Goal: Task Accomplishment & Management: Use online tool/utility

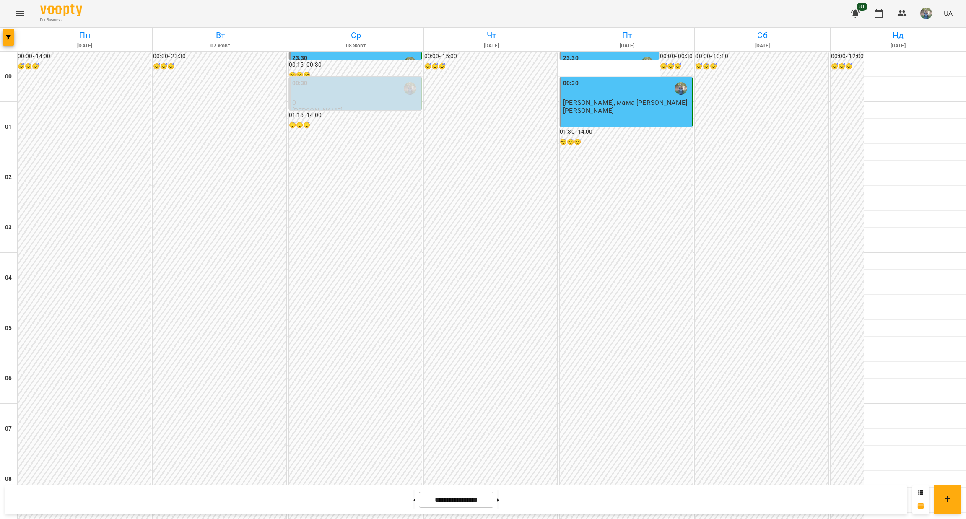
scroll to position [503, 0]
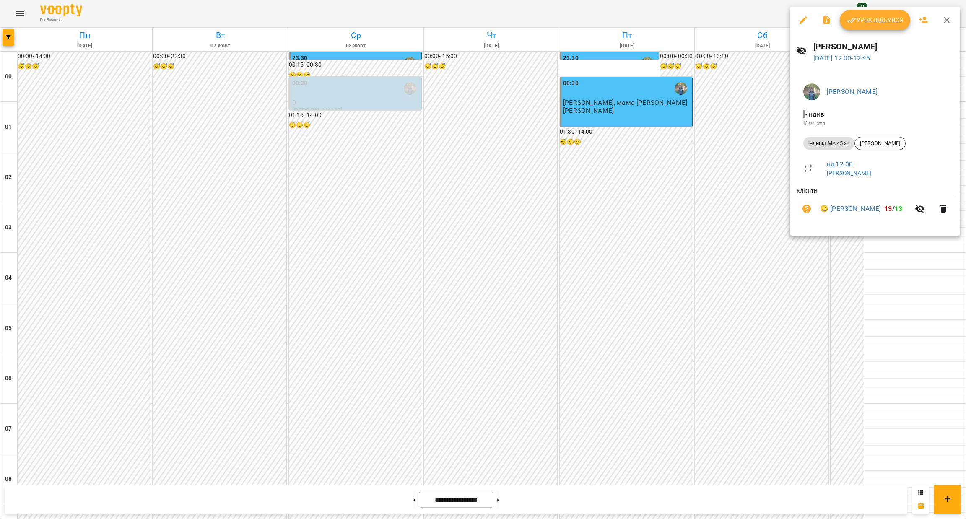
click at [853, 20] on icon "button" at bounding box center [852, 20] width 10 height 10
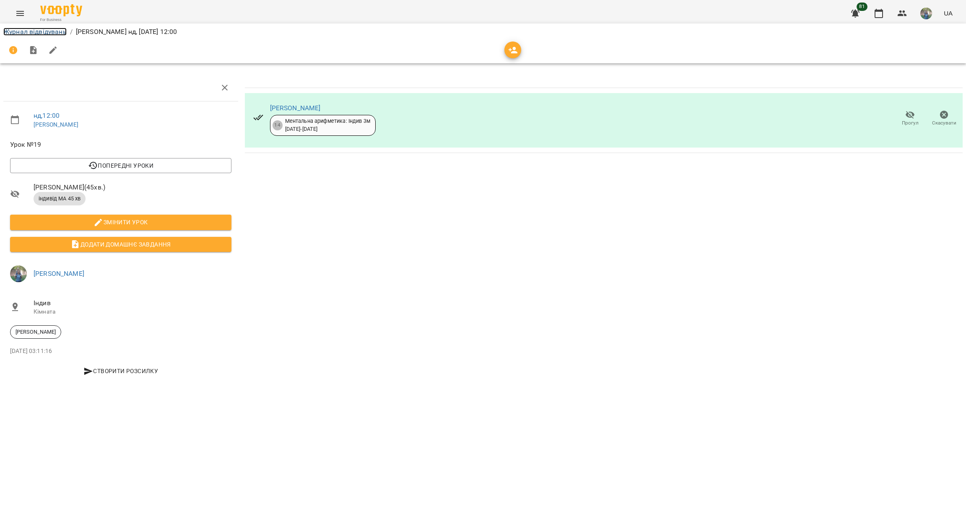
click at [20, 34] on link "Журнал відвідувань" at bounding box center [34, 32] width 63 height 8
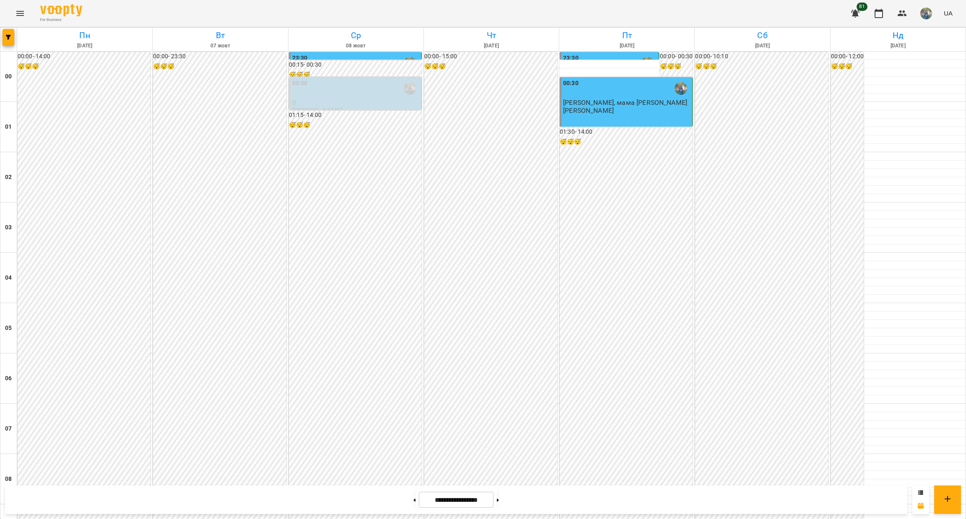
scroll to position [435, 0]
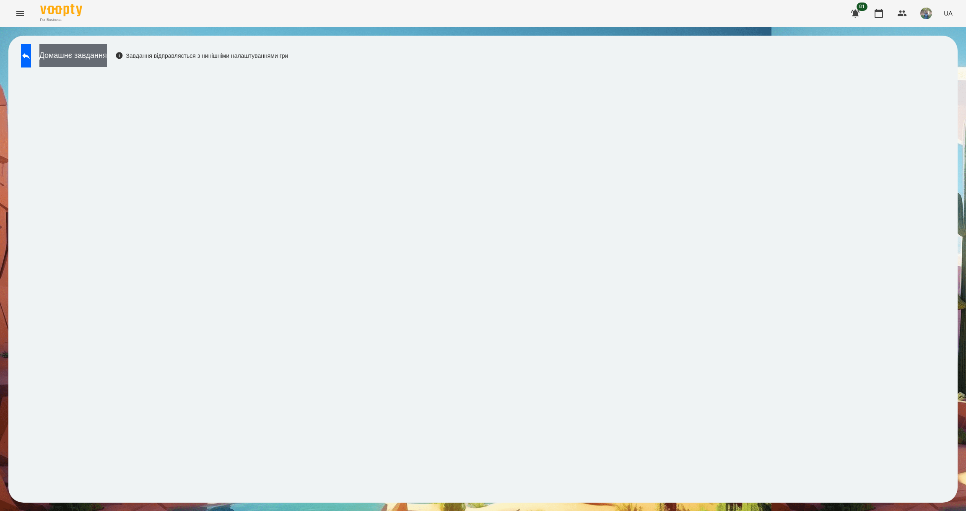
click at [104, 53] on button "Домашнє завдання" at bounding box center [73, 55] width 68 height 23
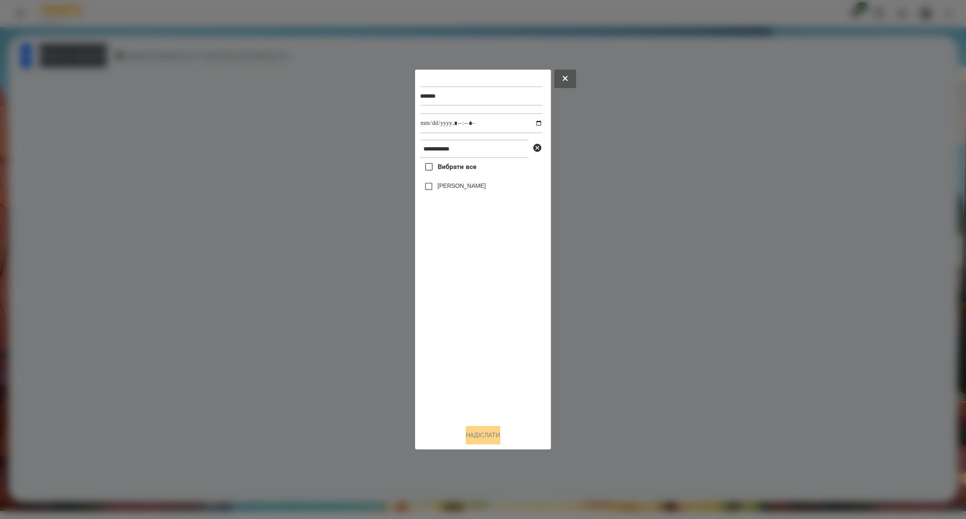
click at [454, 165] on span "Вибрати все" at bounding box center [457, 167] width 39 height 10
click at [487, 440] on button "Надіслати" at bounding box center [483, 435] width 34 height 18
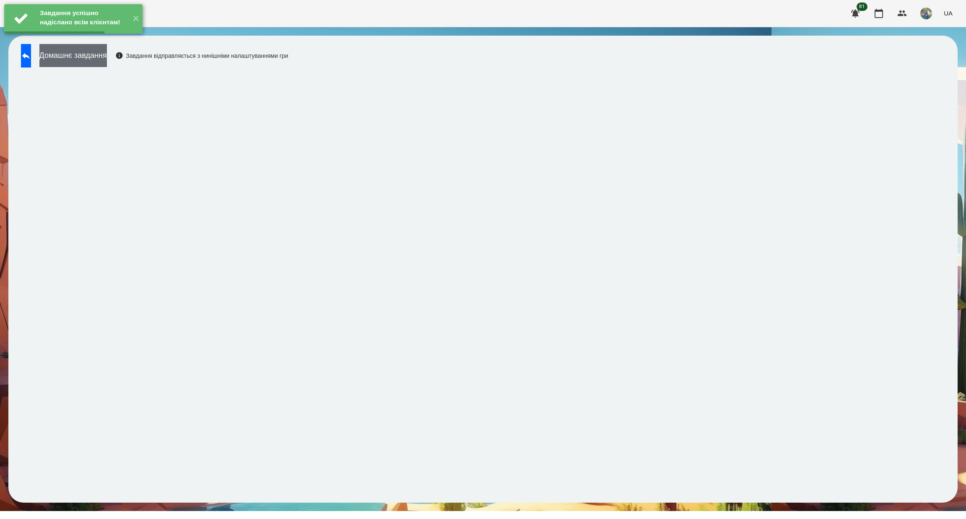
click at [97, 55] on button "Домашнє завдання" at bounding box center [73, 55] width 68 height 23
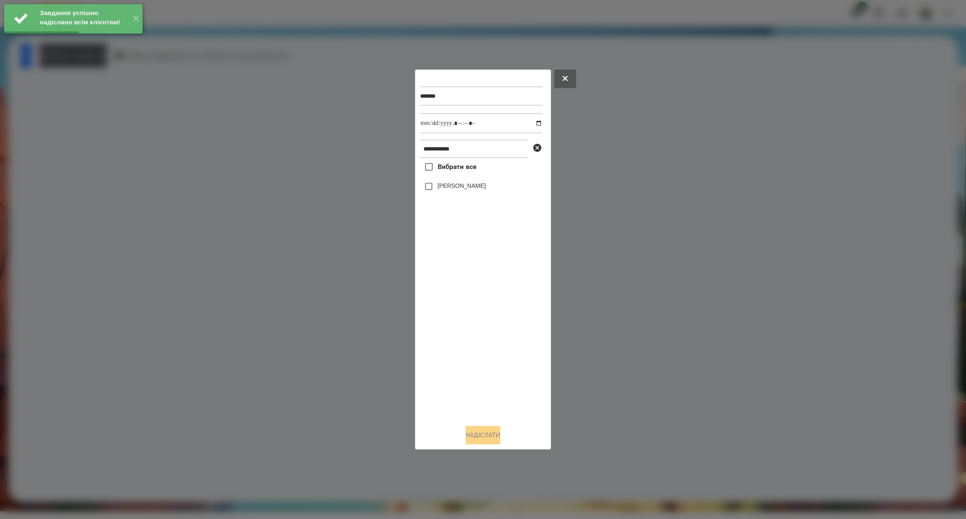
click at [459, 167] on span "Вибрати все" at bounding box center [457, 167] width 39 height 10
click at [530, 124] on input "datetime-local" at bounding box center [481, 123] width 122 height 20
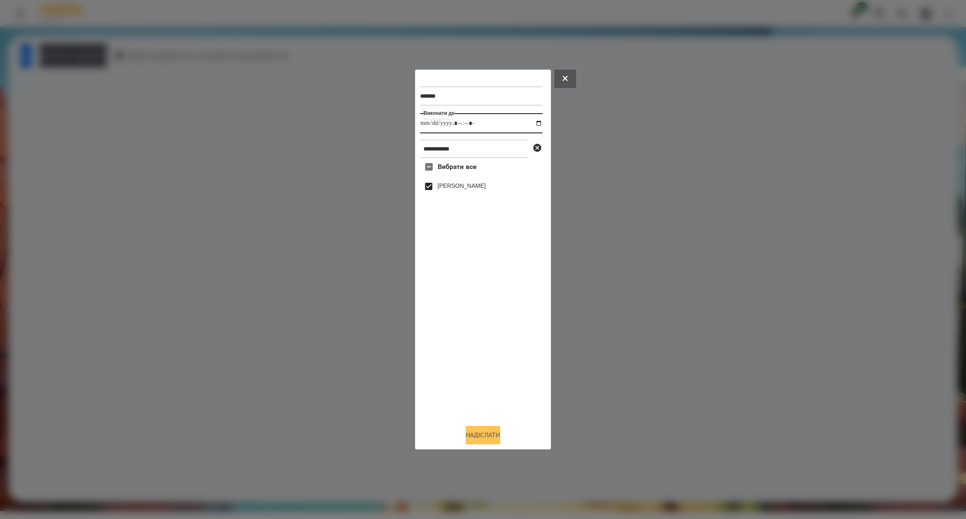
type input "**********"
click at [470, 432] on button "Надіслати" at bounding box center [483, 435] width 34 height 18
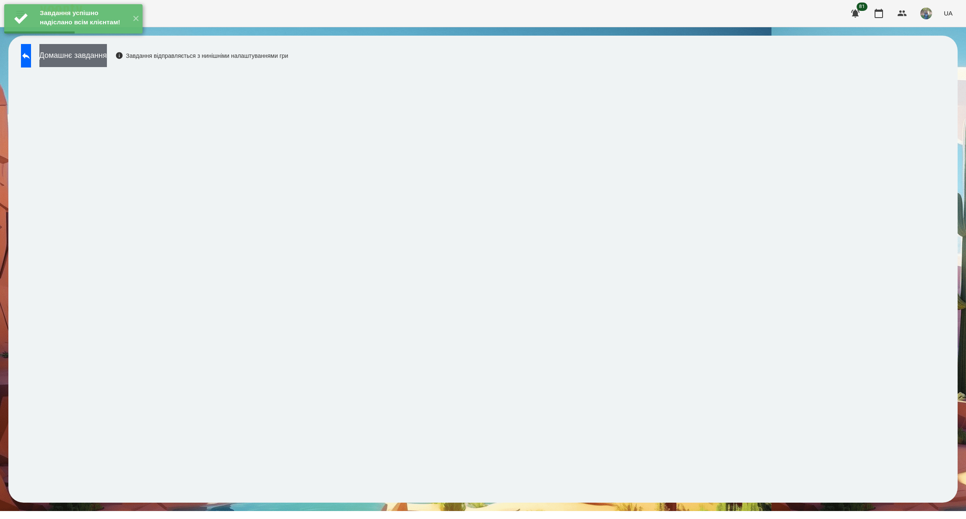
click at [105, 60] on button "Домашнє завдання" at bounding box center [73, 55] width 68 height 23
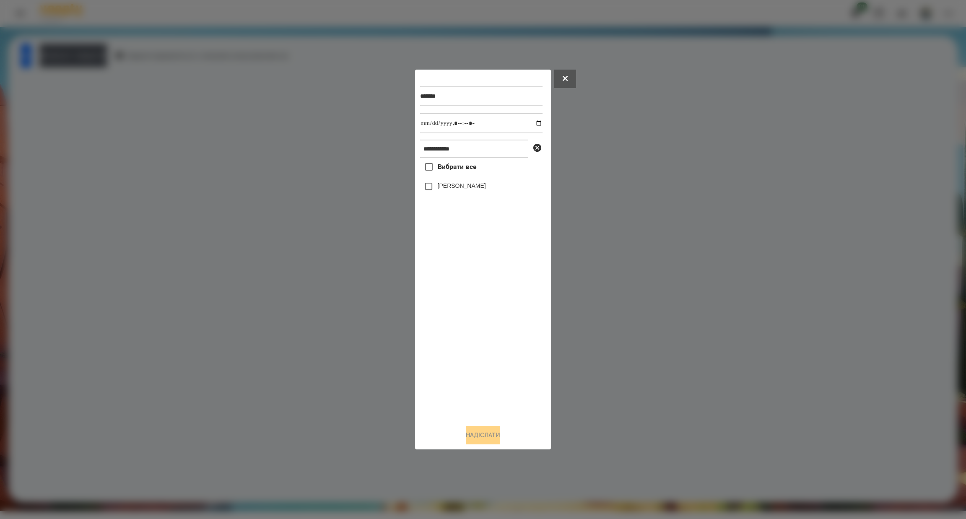
click at [466, 168] on span "Вибрати все" at bounding box center [457, 167] width 39 height 10
click at [530, 122] on input "datetime-local" at bounding box center [481, 123] width 122 height 20
type input "**********"
click at [478, 430] on button "Надіслати" at bounding box center [483, 435] width 34 height 18
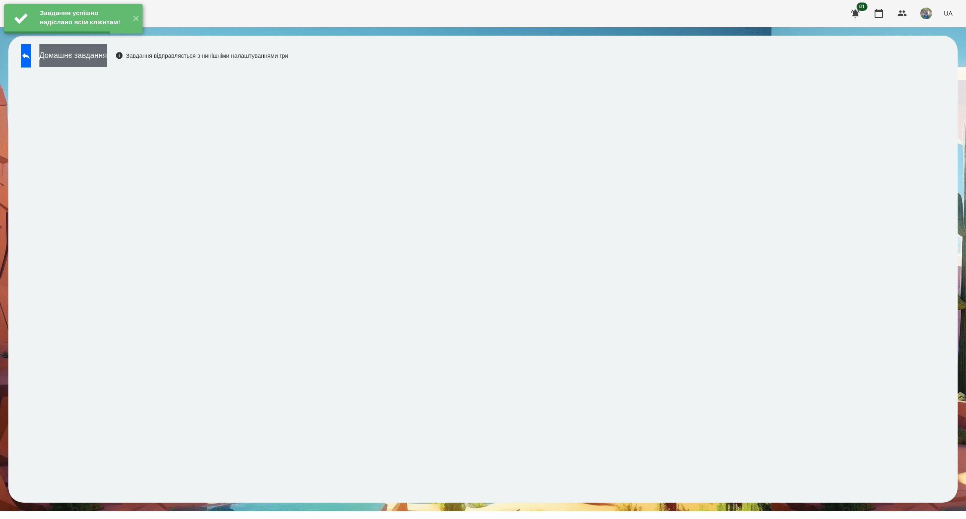
click at [107, 58] on button "Домашнє завдання" at bounding box center [73, 55] width 68 height 23
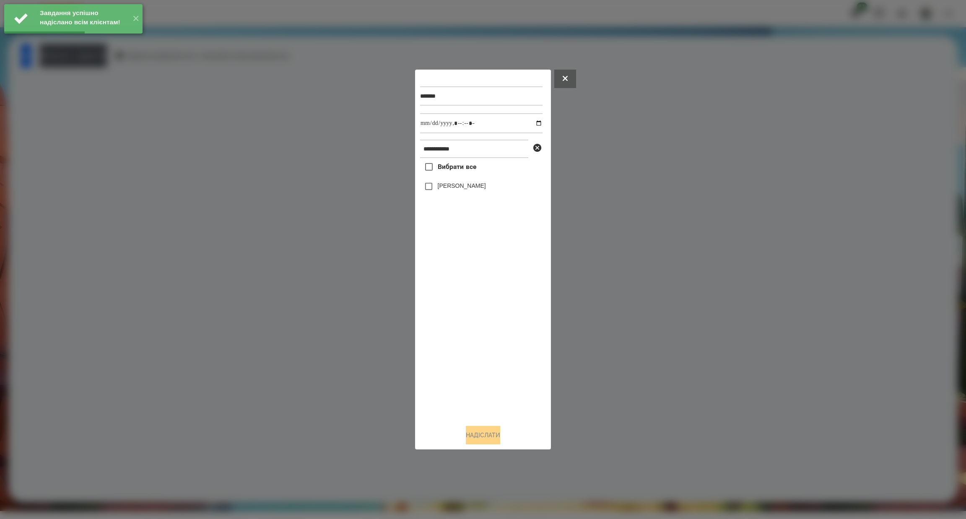
click at [465, 172] on span "Вибрати все" at bounding box center [457, 167] width 39 height 10
click at [536, 122] on input "datetime-local" at bounding box center [481, 123] width 122 height 20
type input "**********"
click at [474, 439] on button "Надіслати" at bounding box center [483, 435] width 34 height 18
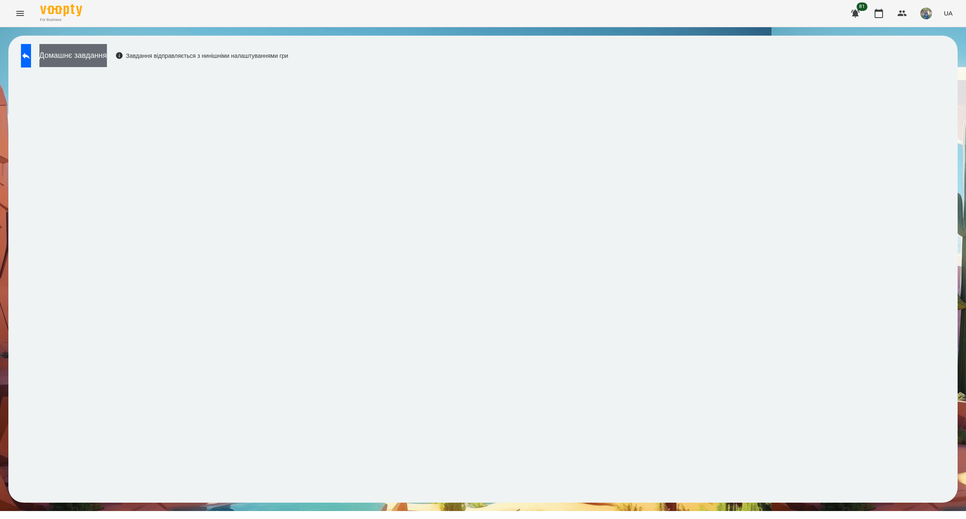
click at [107, 62] on button "Домашнє завдання" at bounding box center [73, 55] width 68 height 23
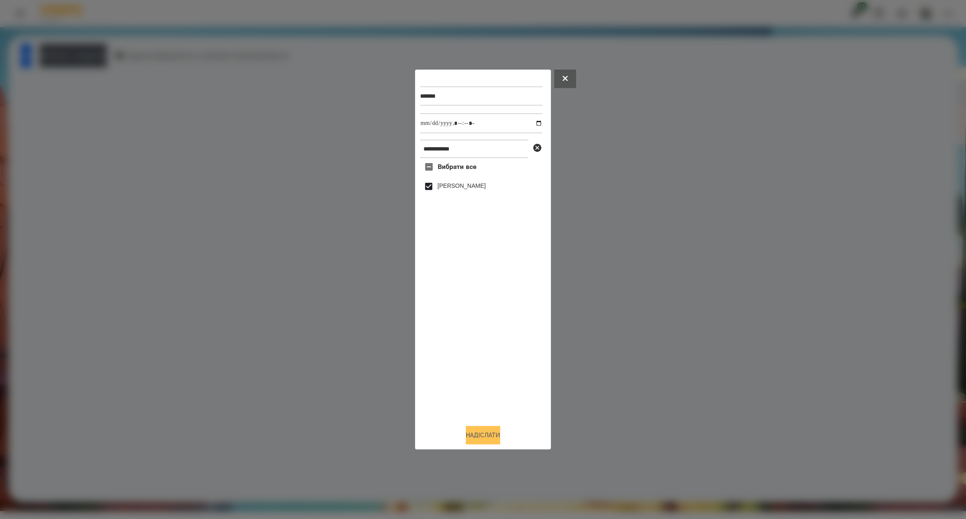
click at [477, 441] on button "Надіслати" at bounding box center [483, 435] width 34 height 18
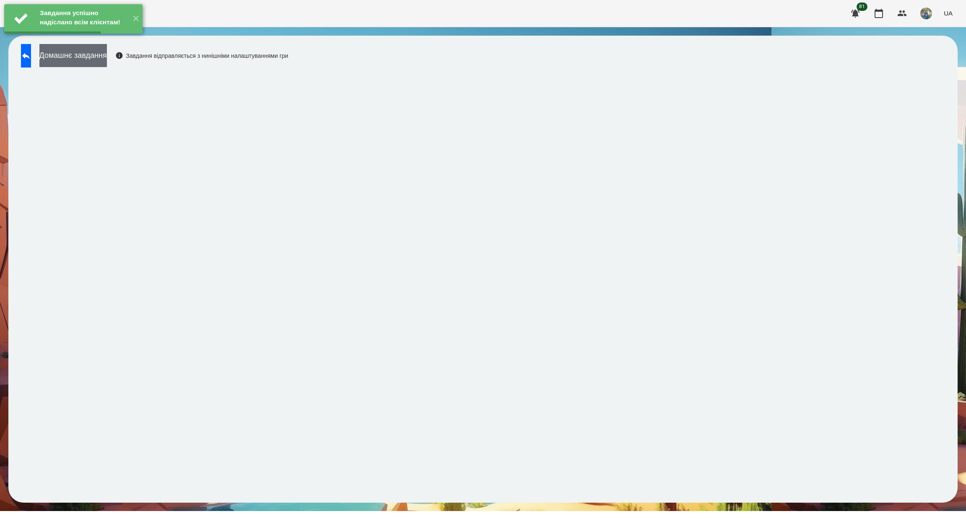
click at [107, 65] on button "Домашнє завдання" at bounding box center [73, 55] width 68 height 23
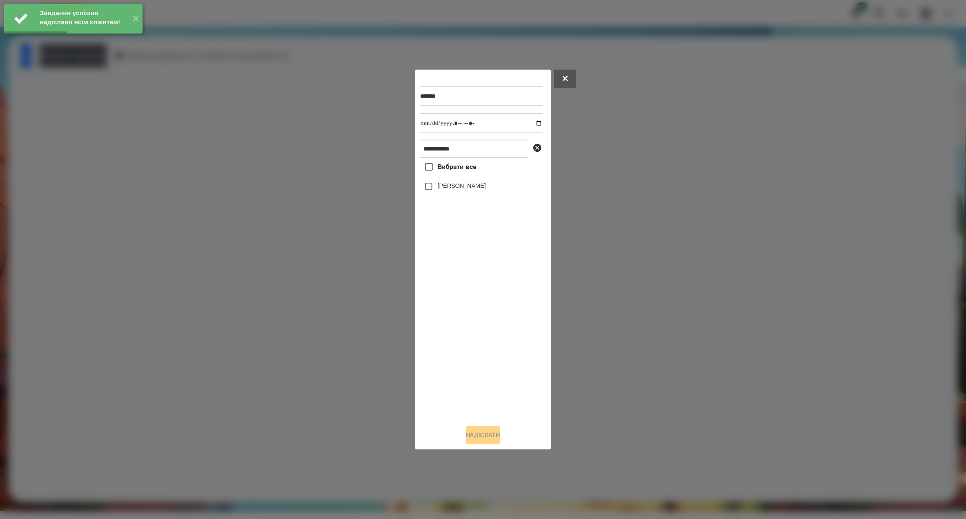
click at [445, 169] on span "Вибрати все" at bounding box center [457, 167] width 39 height 10
click at [467, 431] on button "Надіслати" at bounding box center [483, 435] width 34 height 18
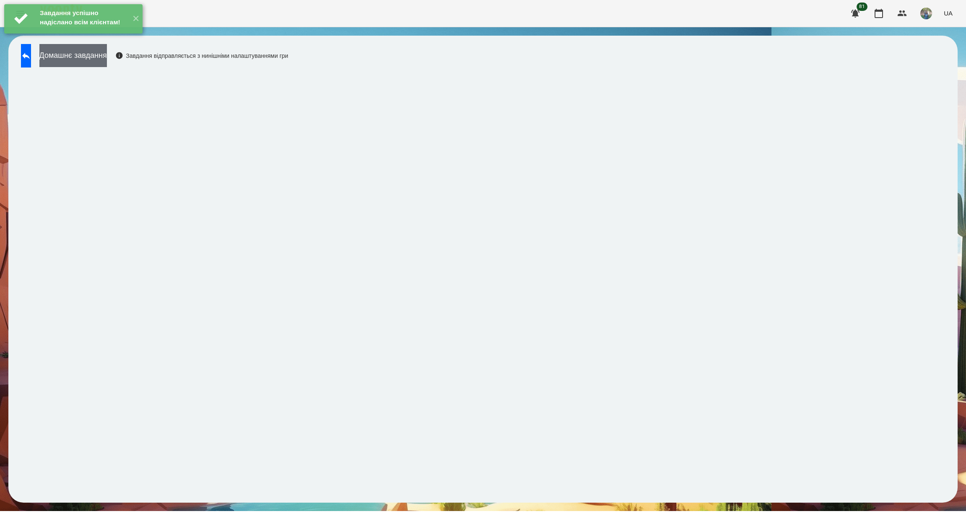
click at [107, 56] on button "Домашнє завдання" at bounding box center [73, 55] width 68 height 23
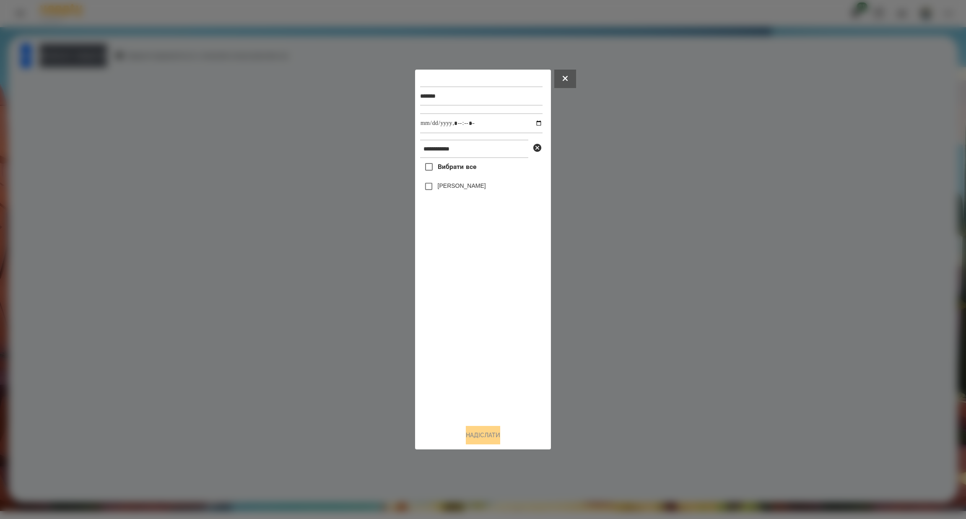
click at [444, 174] on label "Вибрати все" at bounding box center [448, 167] width 56 height 18
click at [530, 125] on input "datetime-local" at bounding box center [481, 123] width 122 height 20
type input "**********"
click at [466, 435] on button "Надіслати" at bounding box center [483, 435] width 34 height 18
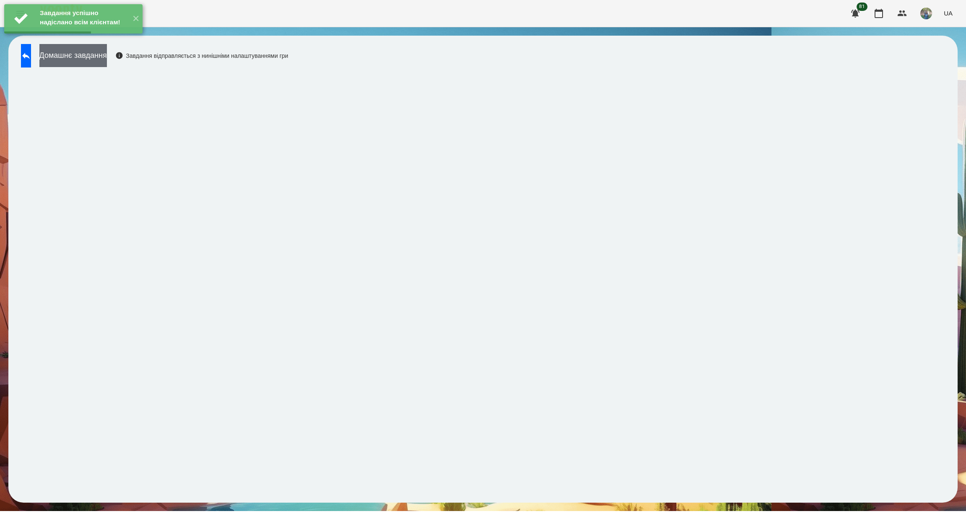
click at [70, 55] on button "Домашнє завдання" at bounding box center [73, 55] width 68 height 23
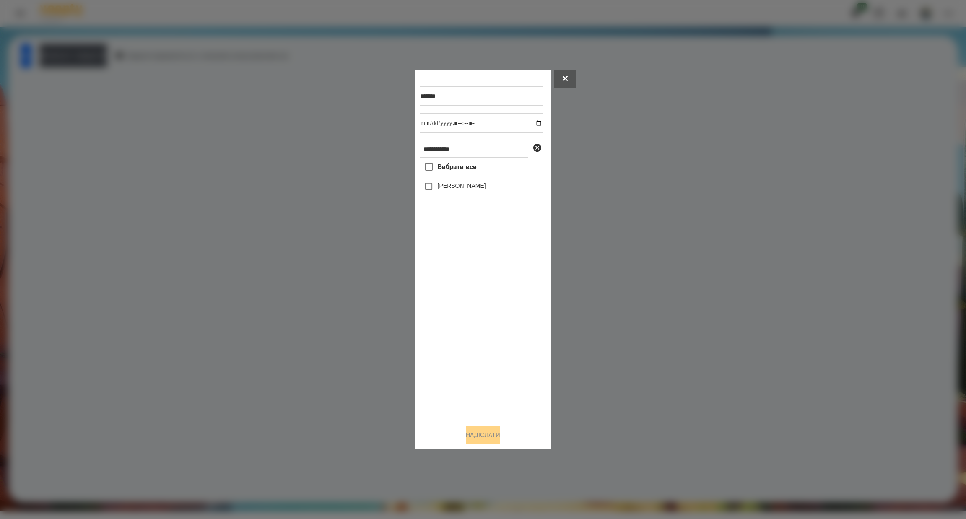
click at [449, 166] on span "Вибрати все" at bounding box center [457, 167] width 39 height 10
click at [532, 123] on input "datetime-local" at bounding box center [481, 123] width 122 height 20
type input "**********"
click at [471, 426] on div "**********" at bounding box center [483, 260] width 126 height 370
click at [464, 430] on div "**********" at bounding box center [483, 260] width 126 height 370
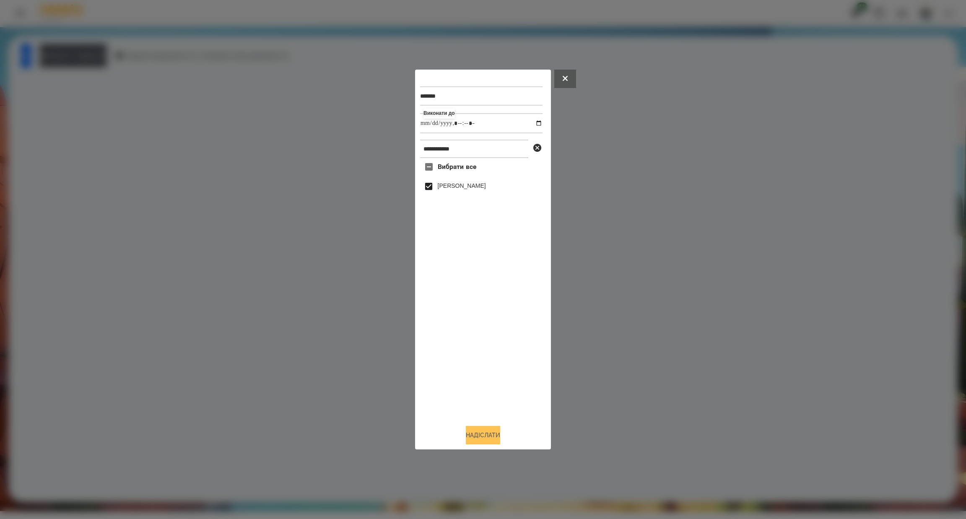
click at [466, 433] on button "Надіслати" at bounding box center [483, 435] width 34 height 18
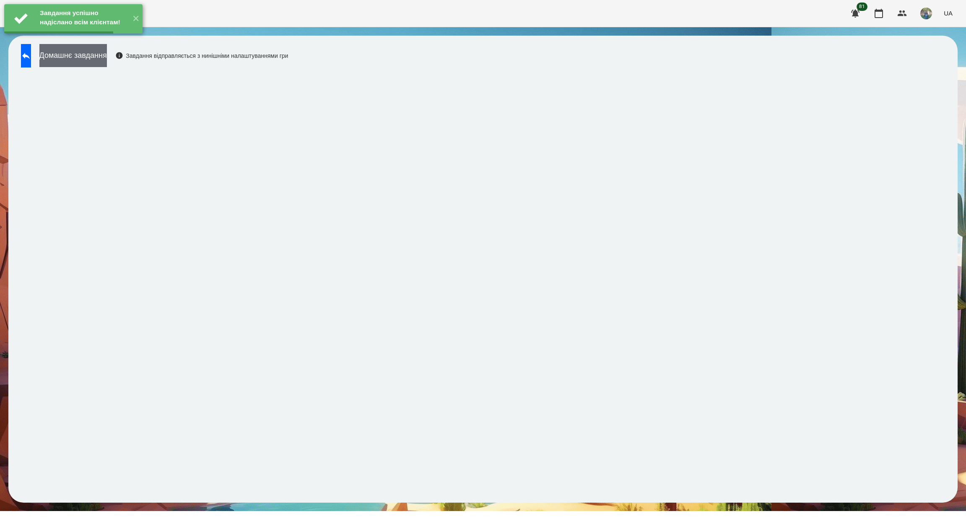
click at [107, 52] on button "Домашнє завдання" at bounding box center [73, 55] width 68 height 23
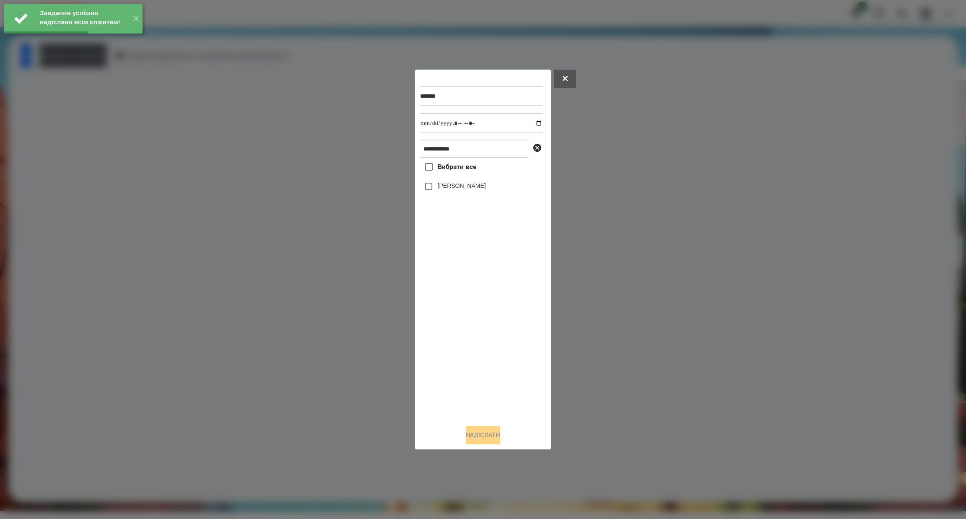
click at [453, 159] on label "Вибрати все" at bounding box center [448, 167] width 56 height 18
click at [532, 122] on input "datetime-local" at bounding box center [481, 123] width 122 height 20
type input "**********"
click at [466, 435] on button "Надіслати" at bounding box center [483, 435] width 34 height 18
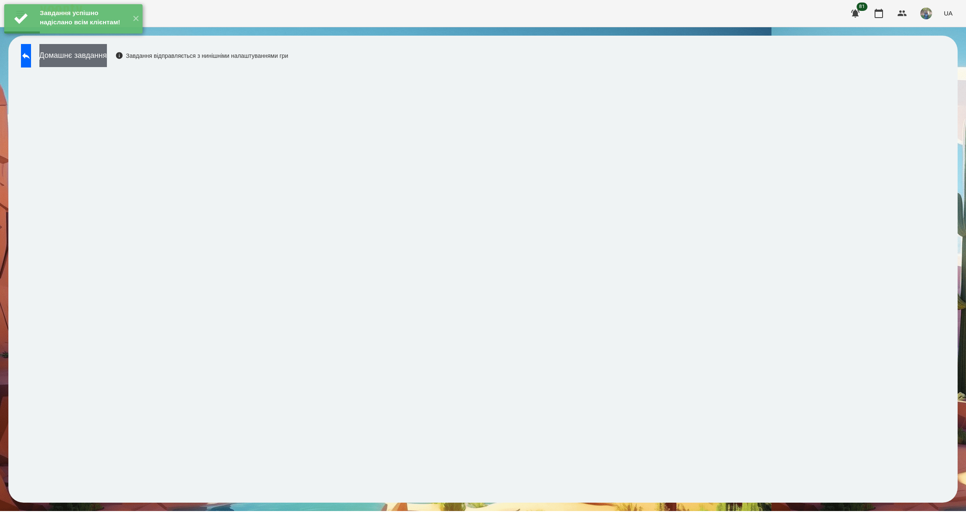
click at [84, 58] on button "Домашнє завдання" at bounding box center [73, 55] width 68 height 23
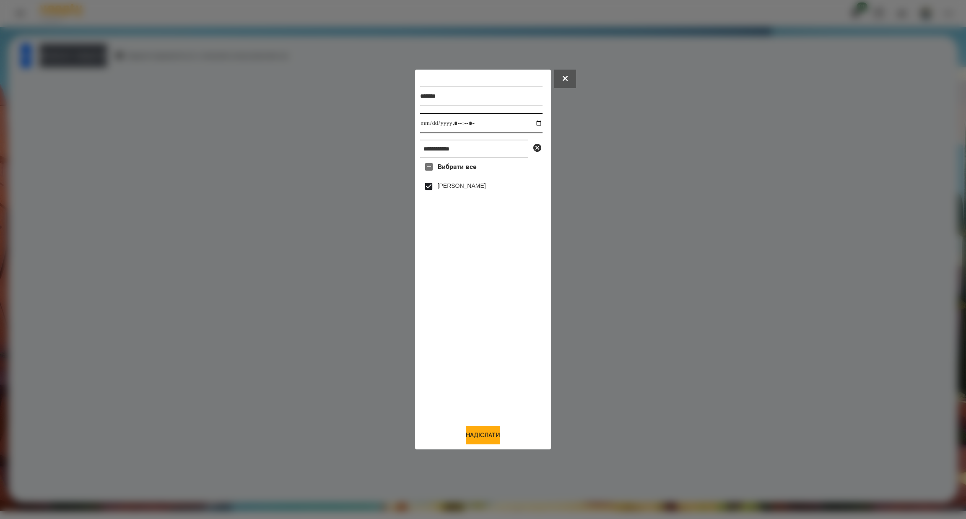
click at [529, 120] on input "datetime-local" at bounding box center [481, 123] width 122 height 20
type input "**********"
click at [477, 437] on button "Надіслати" at bounding box center [483, 435] width 34 height 18
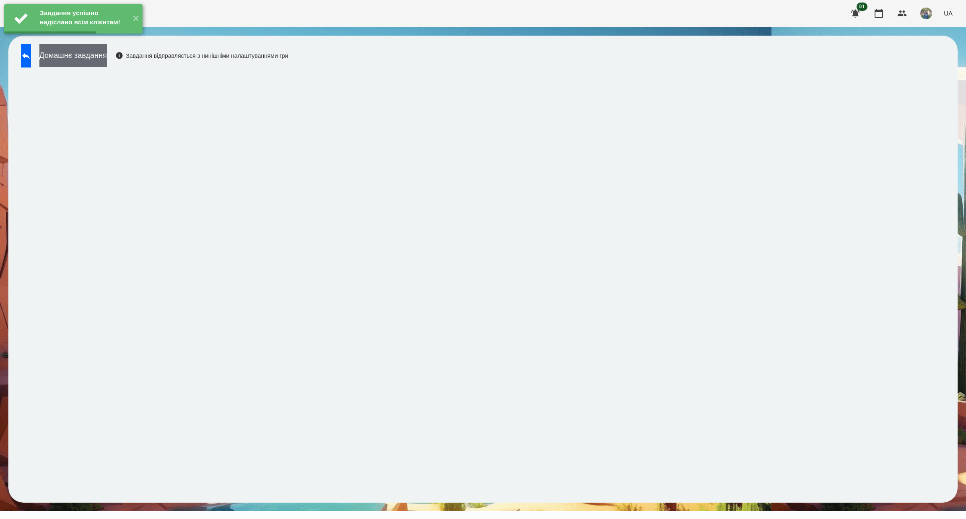
click at [95, 60] on button "Домашнє завдання" at bounding box center [73, 55] width 68 height 23
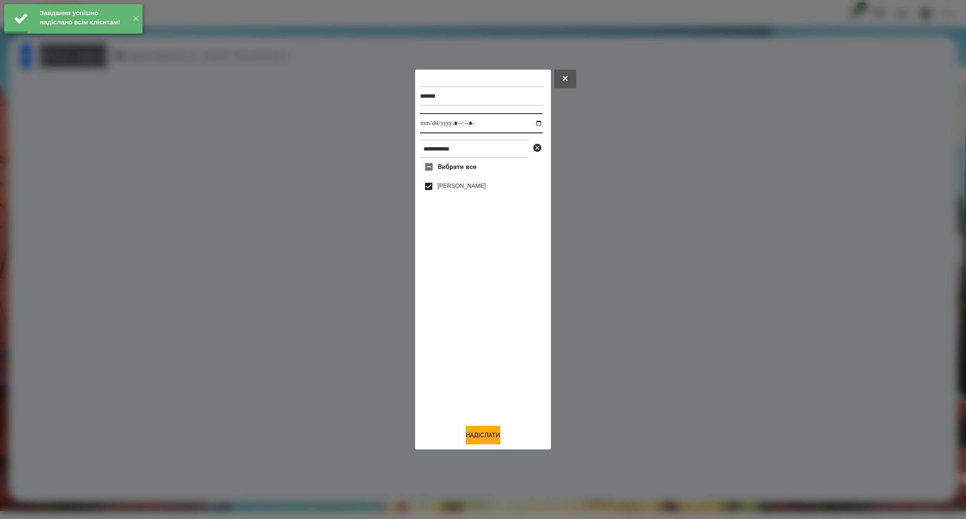
click at [532, 122] on input "datetime-local" at bounding box center [481, 123] width 122 height 20
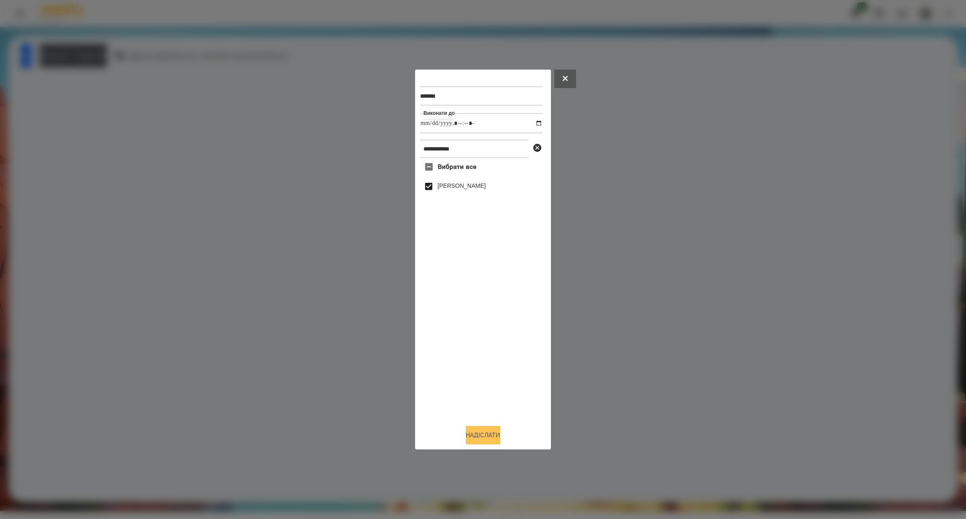
type input "**********"
click at [466, 434] on button "Надіслати" at bounding box center [483, 435] width 34 height 18
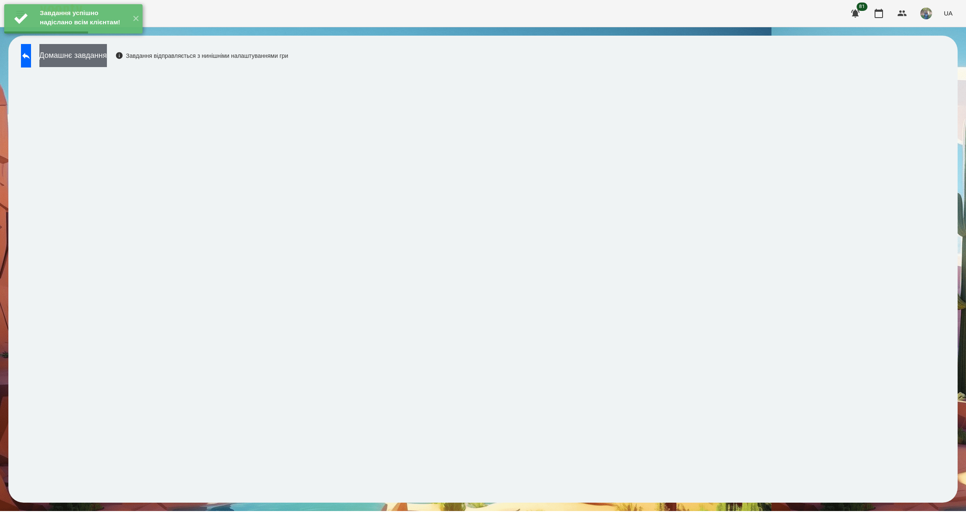
click at [107, 56] on button "Домашнє завдання" at bounding box center [73, 55] width 68 height 23
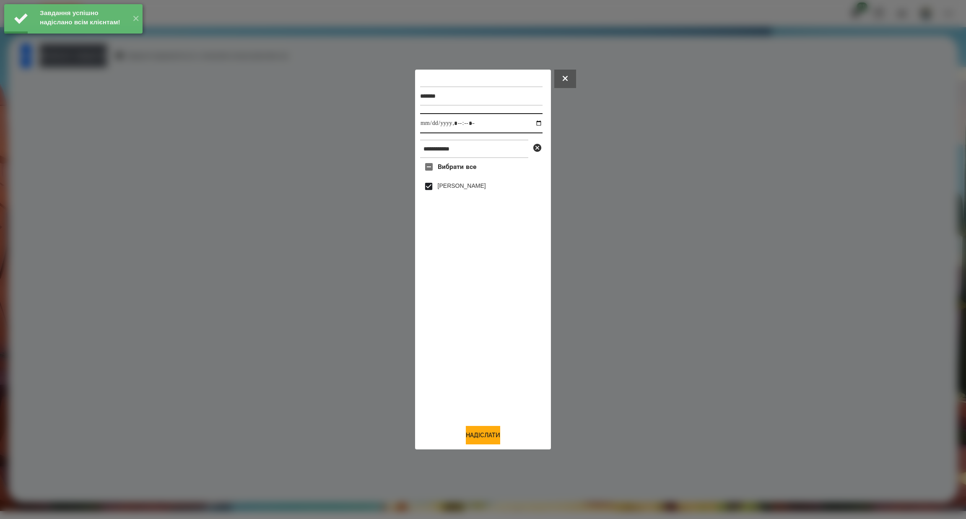
click at [532, 124] on input "datetime-local" at bounding box center [481, 123] width 122 height 20
type input "**********"
click at [473, 436] on button "Надіслати" at bounding box center [483, 435] width 34 height 18
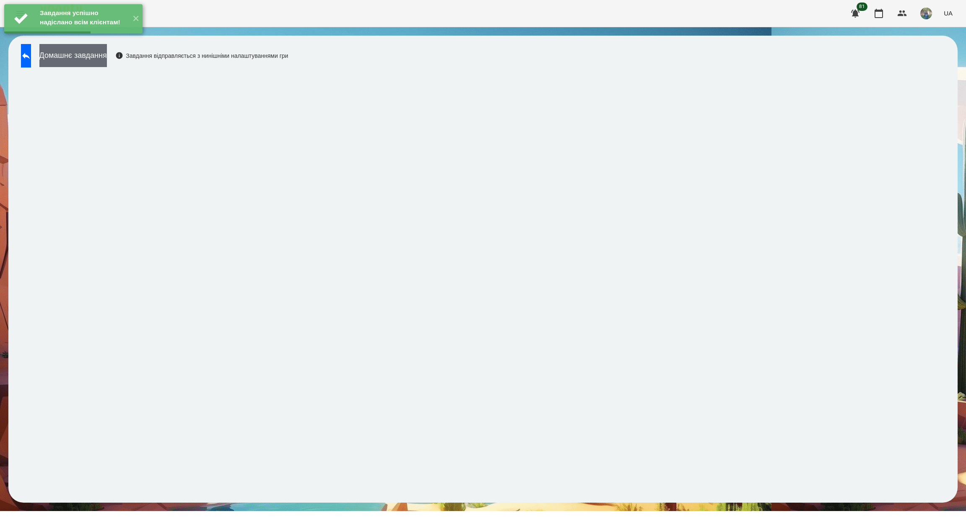
click at [107, 54] on button "Домашнє завдання" at bounding box center [73, 55] width 68 height 23
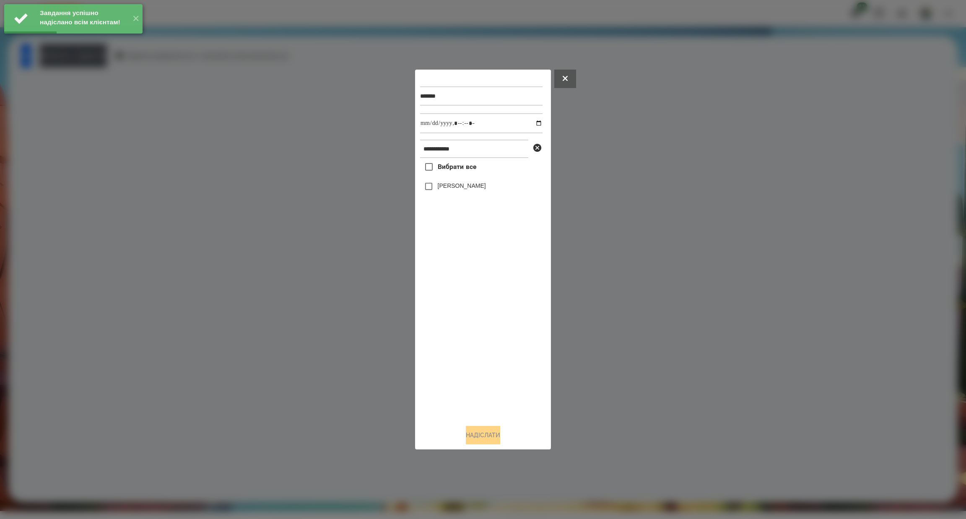
click at [445, 167] on span "Вибрати все" at bounding box center [457, 167] width 39 height 10
click at [531, 123] on input "datetime-local" at bounding box center [481, 123] width 122 height 20
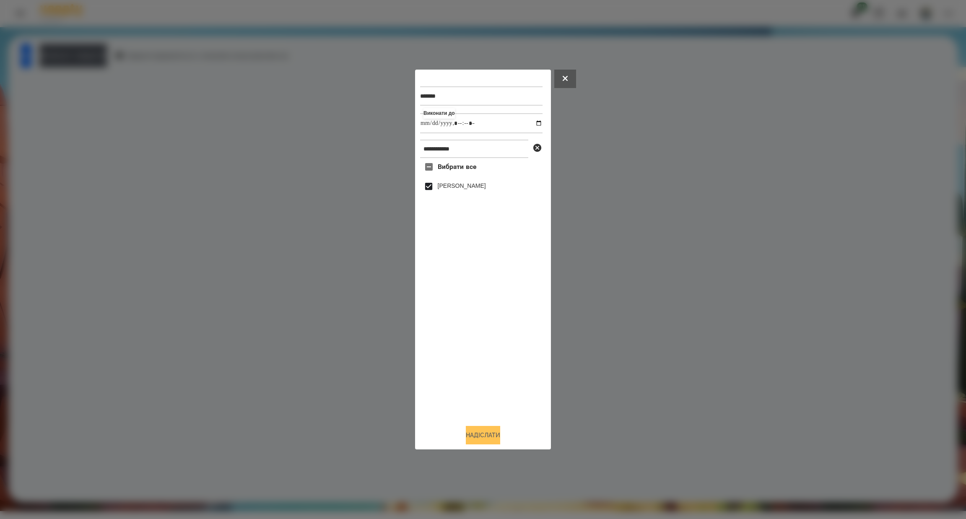
type input "**********"
drag, startPoint x: 458, startPoint y: 429, endPoint x: 459, endPoint y: 425, distance: 4.3
click at [466, 429] on button "Надіслати" at bounding box center [483, 435] width 34 height 18
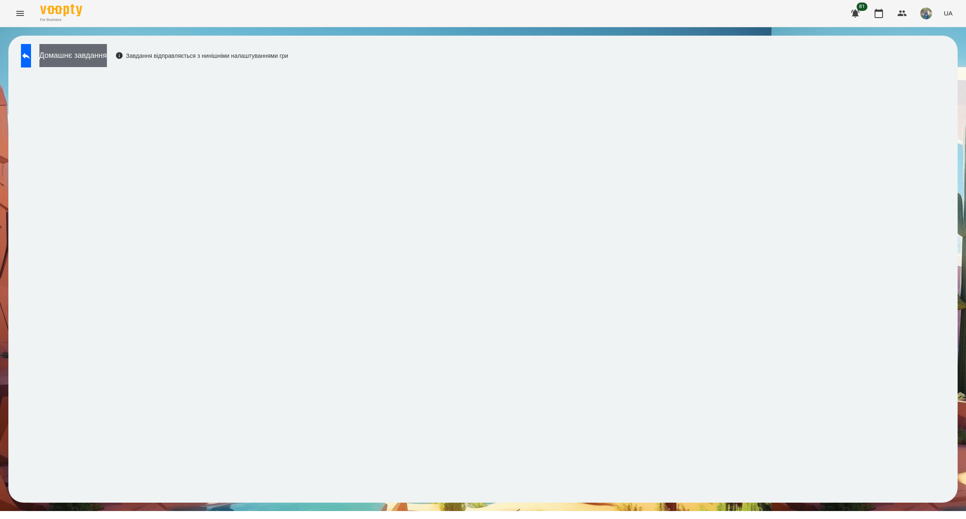
click at [88, 44] on button "Домашнє завдання" at bounding box center [73, 55] width 68 height 23
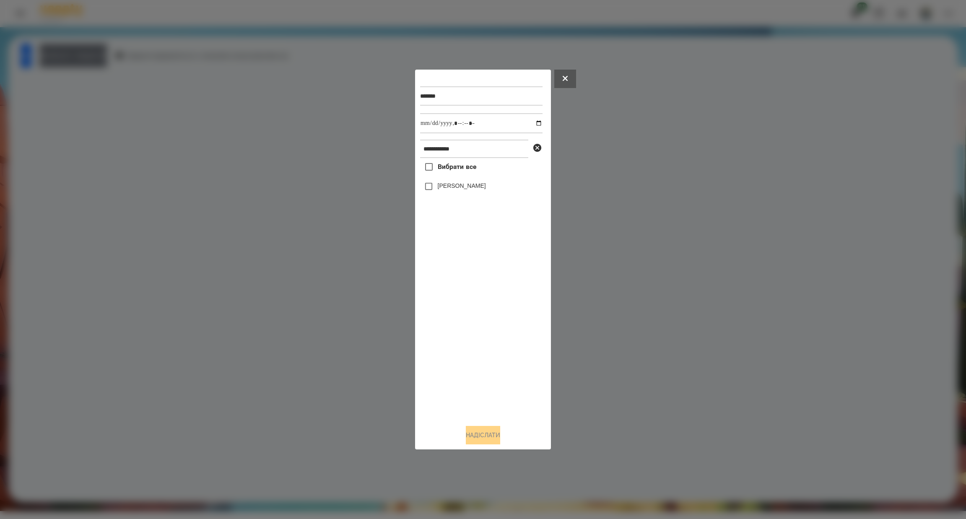
click at [88, 50] on div at bounding box center [483, 259] width 966 height 519
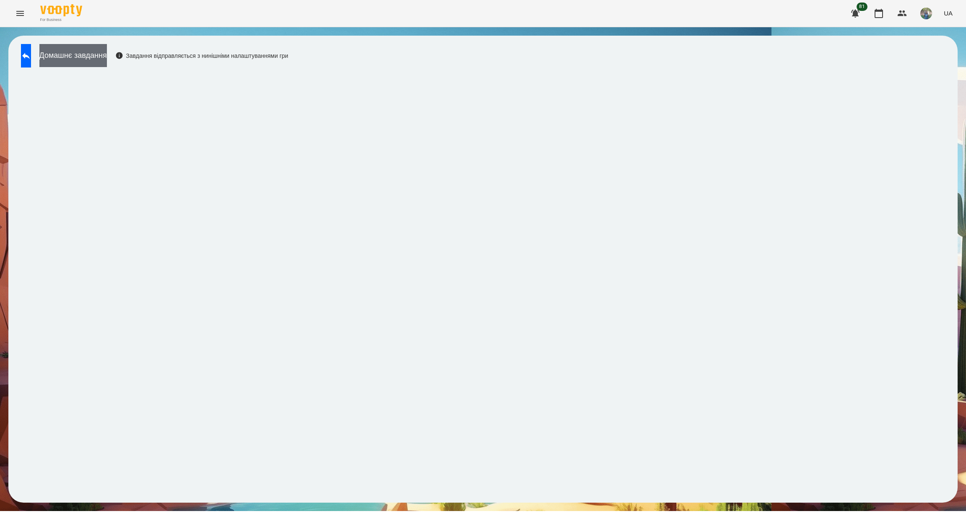
click at [107, 51] on button "Домашнє завдання" at bounding box center [73, 55] width 68 height 23
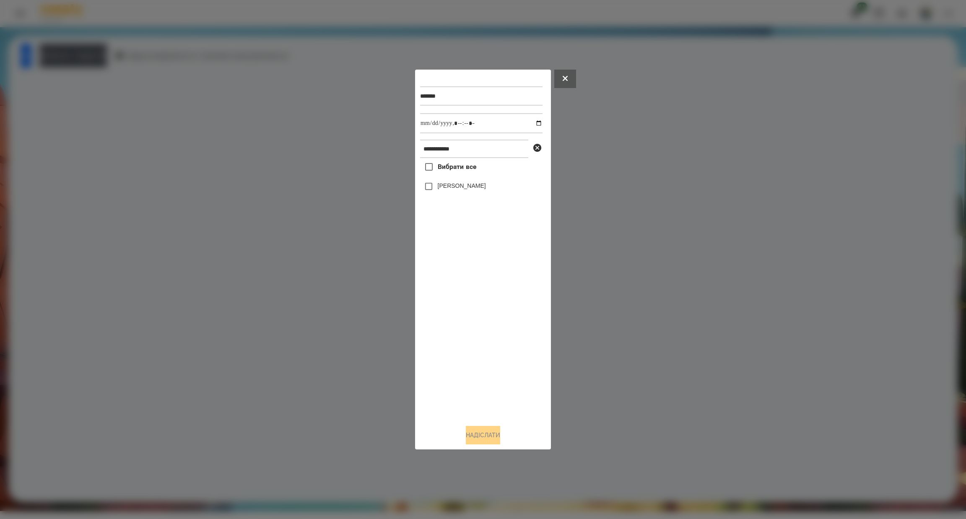
click at [462, 170] on span "Вибрати все" at bounding box center [457, 167] width 39 height 10
click at [471, 435] on button "Надіслати" at bounding box center [483, 435] width 34 height 18
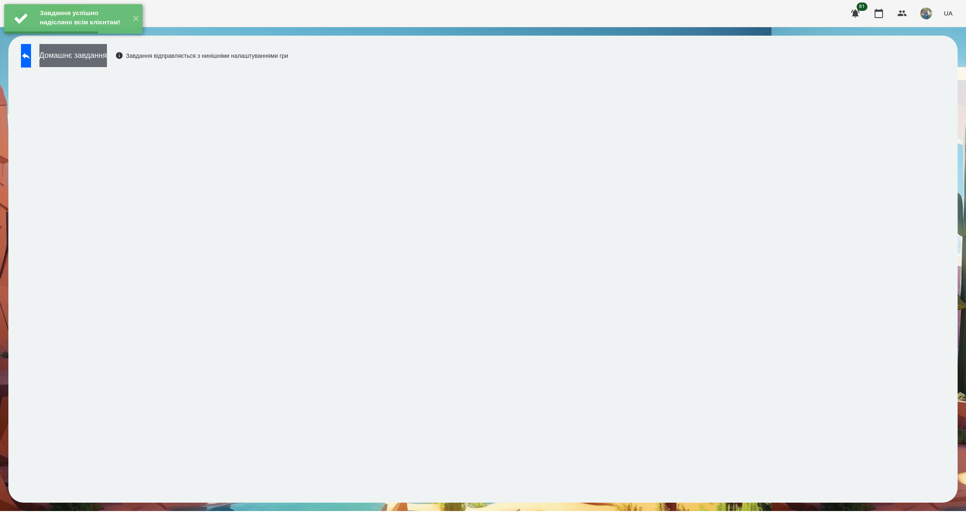
click at [80, 62] on button "Домашнє завдання" at bounding box center [73, 55] width 68 height 23
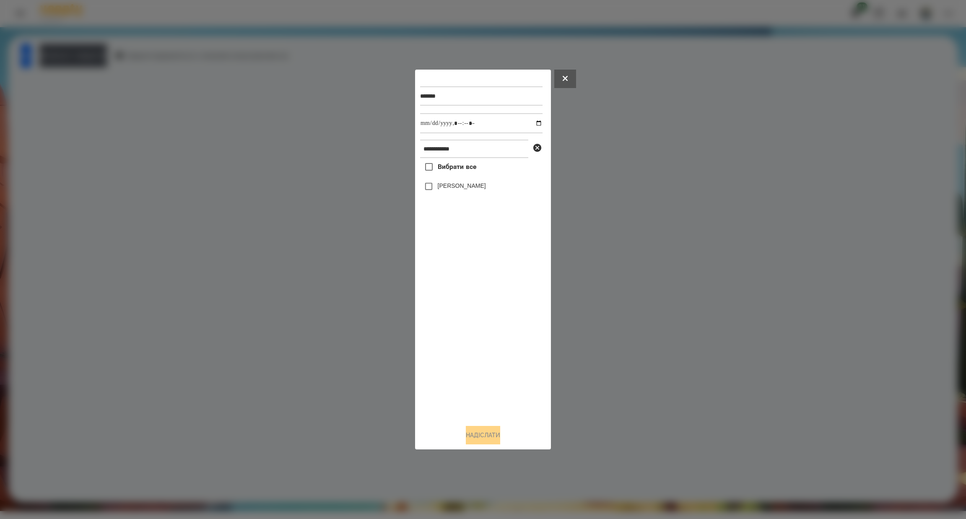
click at [447, 172] on span "Вибрати все" at bounding box center [457, 167] width 39 height 10
click at [532, 123] on input "datetime-local" at bounding box center [481, 123] width 122 height 20
type input "**********"
click at [466, 433] on button "Надіслати" at bounding box center [483, 435] width 34 height 18
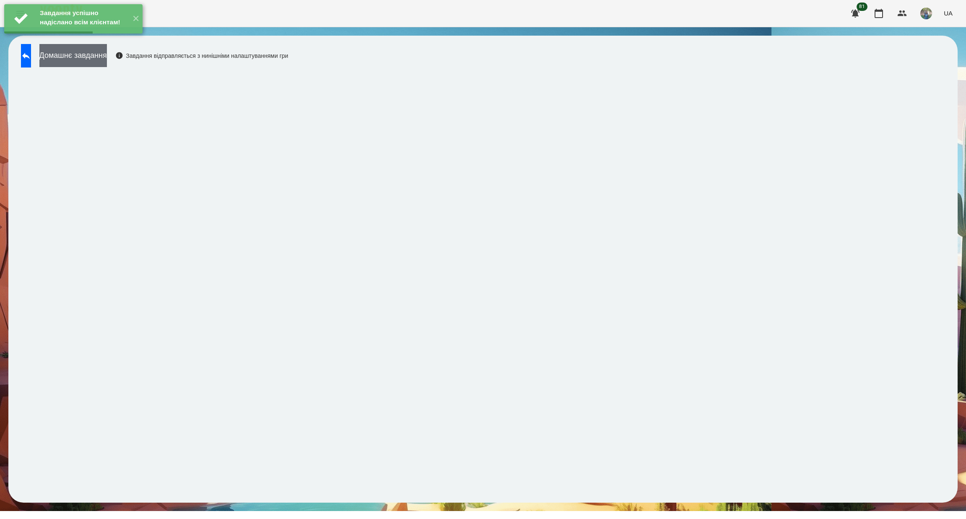
click at [107, 62] on button "Домашнє завдання" at bounding box center [73, 55] width 68 height 23
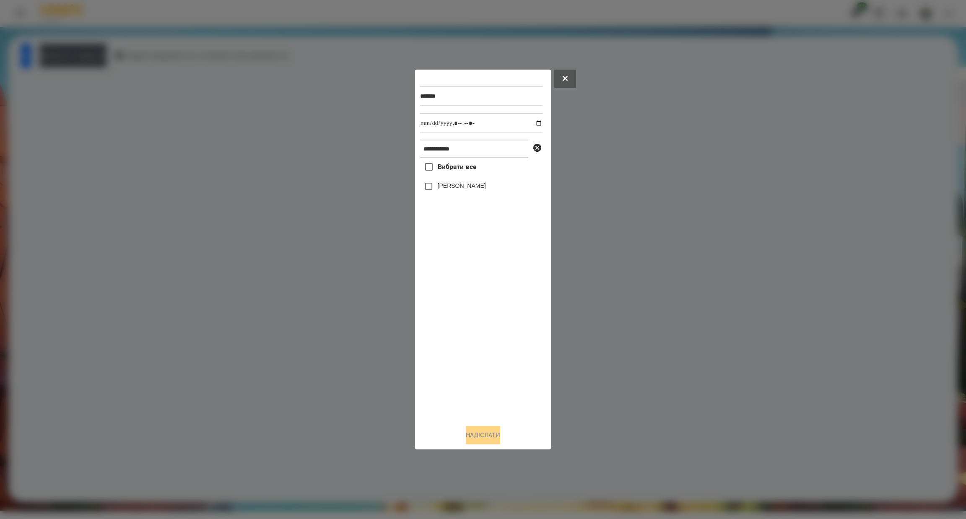
click at [467, 164] on span "Вибрати все" at bounding box center [457, 167] width 39 height 10
click at [484, 436] on button "Надіслати" at bounding box center [483, 435] width 34 height 18
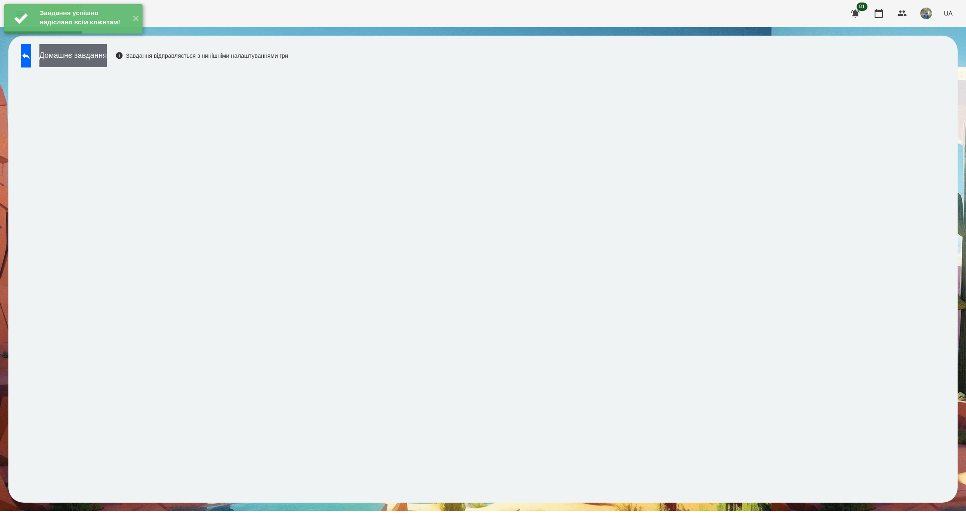
click at [107, 65] on button "Домашнє завдання" at bounding box center [73, 55] width 68 height 23
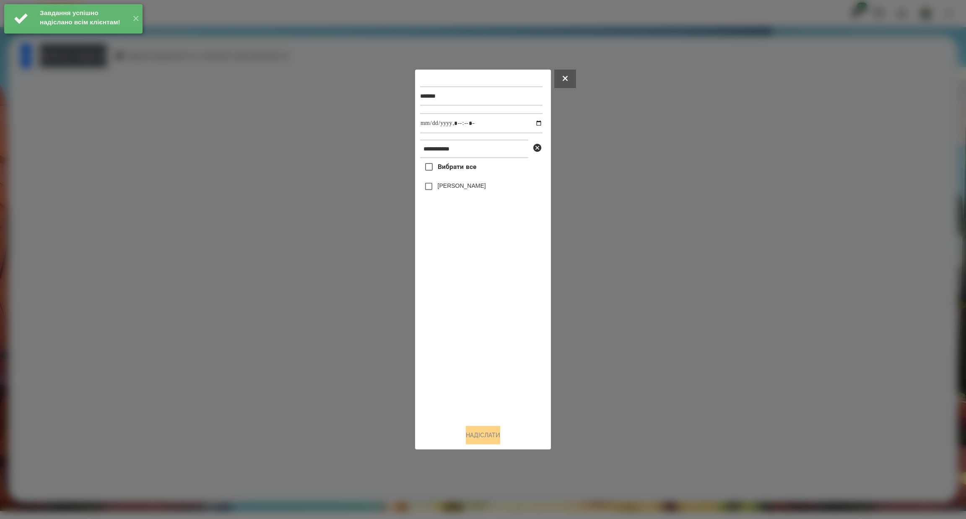
click at [444, 172] on label "Вибрати все" at bounding box center [448, 167] width 56 height 18
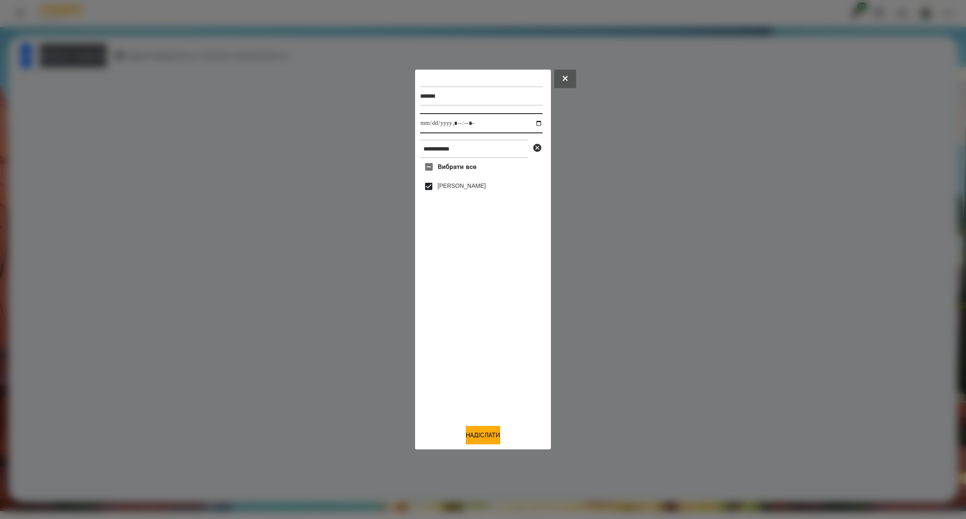
click at [535, 121] on input "datetime-local" at bounding box center [481, 123] width 122 height 20
type input "**********"
click at [489, 438] on button "Надіслати" at bounding box center [483, 435] width 34 height 18
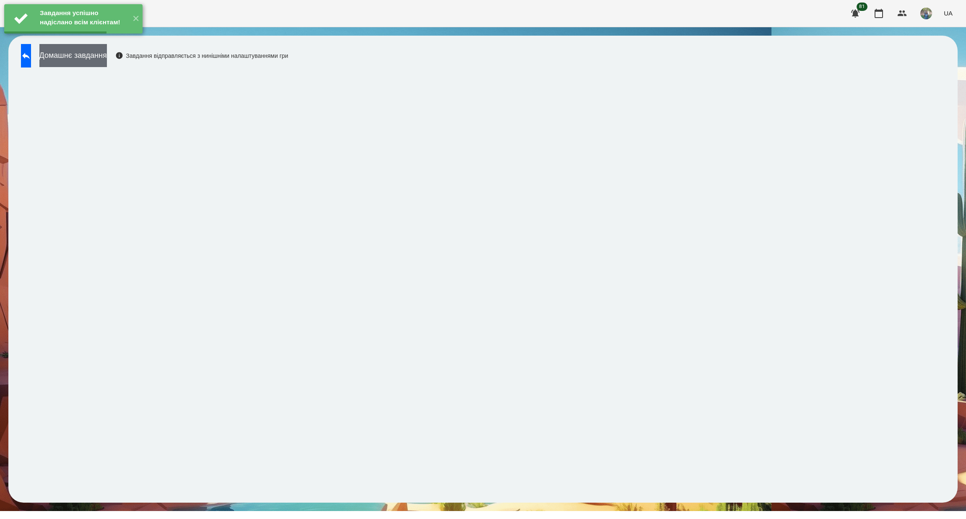
click at [107, 63] on button "Домашнє завдання" at bounding box center [73, 55] width 68 height 23
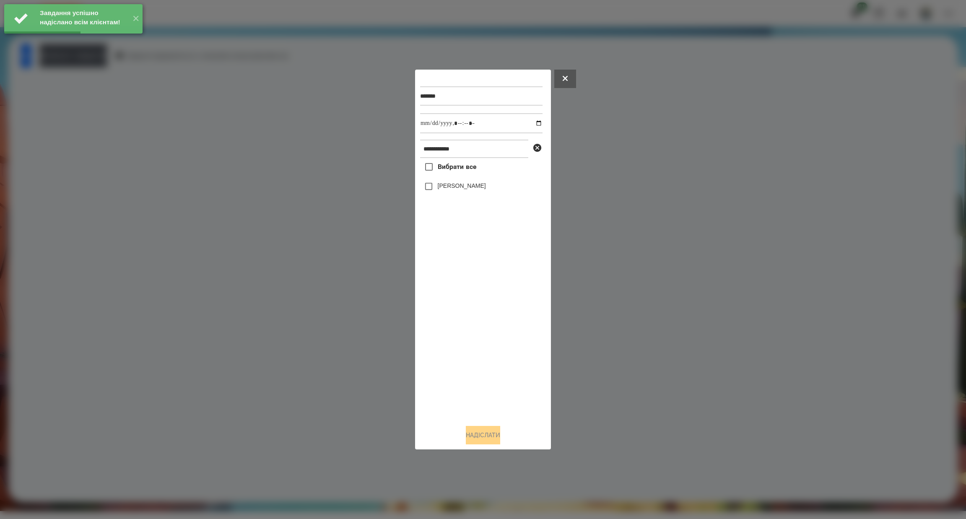
click at [467, 171] on span "Вибрати все" at bounding box center [457, 167] width 39 height 10
click at [530, 121] on input "datetime-local" at bounding box center [481, 123] width 122 height 20
type input "**********"
click at [486, 433] on button "Надіслати" at bounding box center [483, 435] width 34 height 18
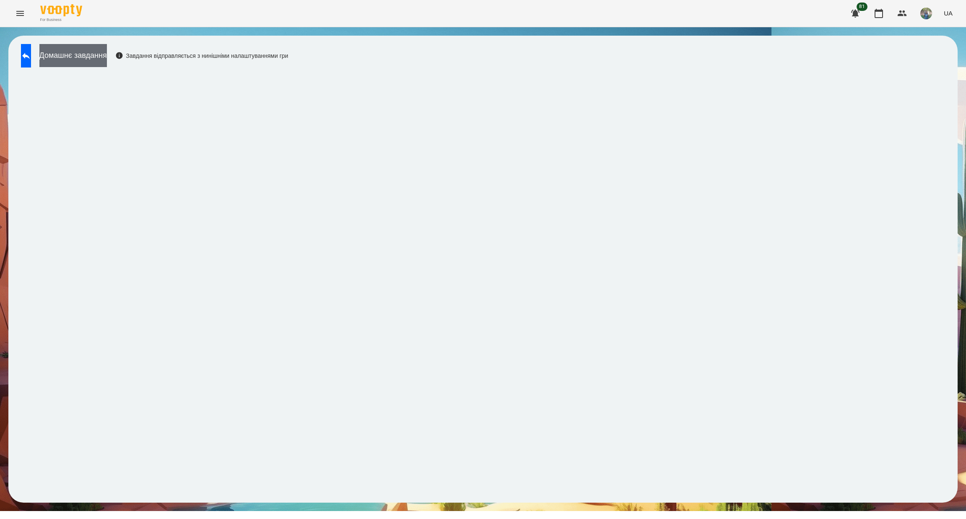
click at [91, 46] on button "Домашнє завдання" at bounding box center [73, 55] width 68 height 23
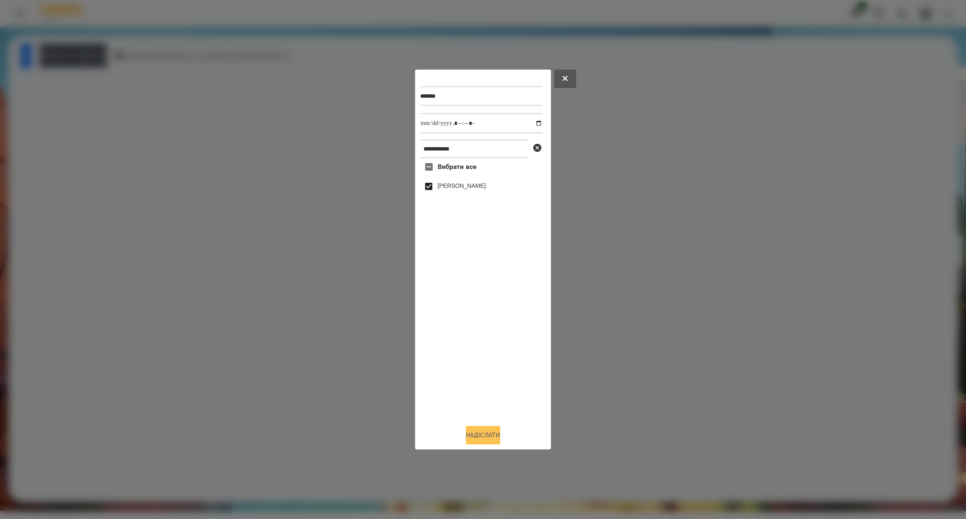
click at [467, 442] on button "Надіслати" at bounding box center [483, 435] width 34 height 18
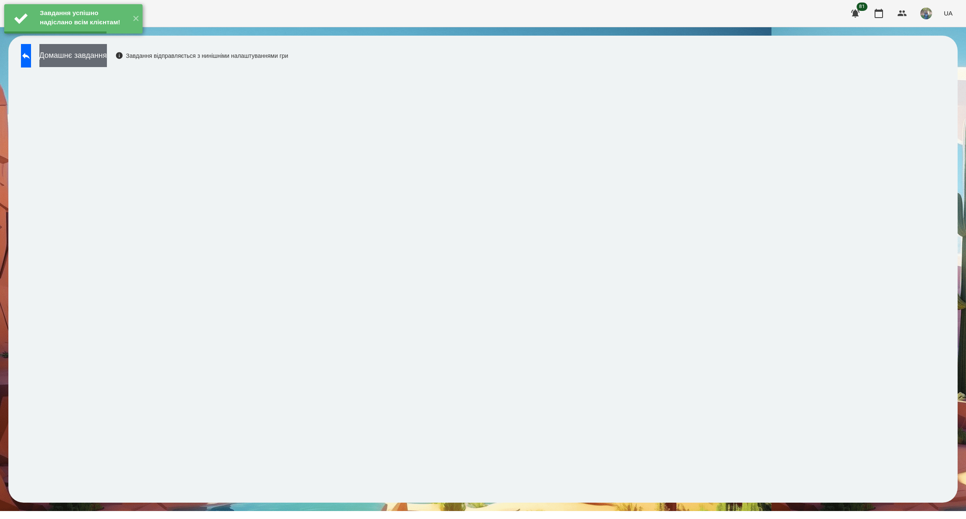
click at [77, 54] on button "Домашнє завдання" at bounding box center [73, 55] width 68 height 23
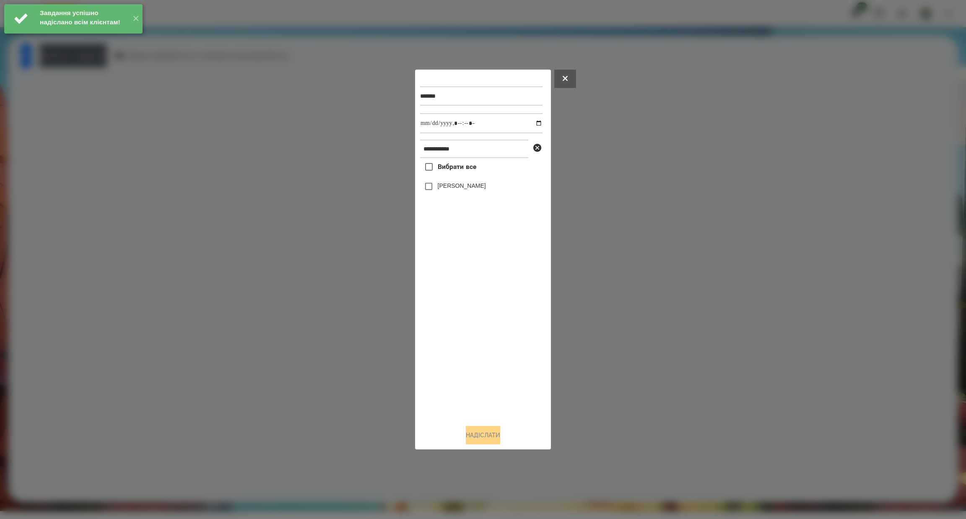
click at [460, 176] on label "Вибрати все" at bounding box center [448, 167] width 56 height 18
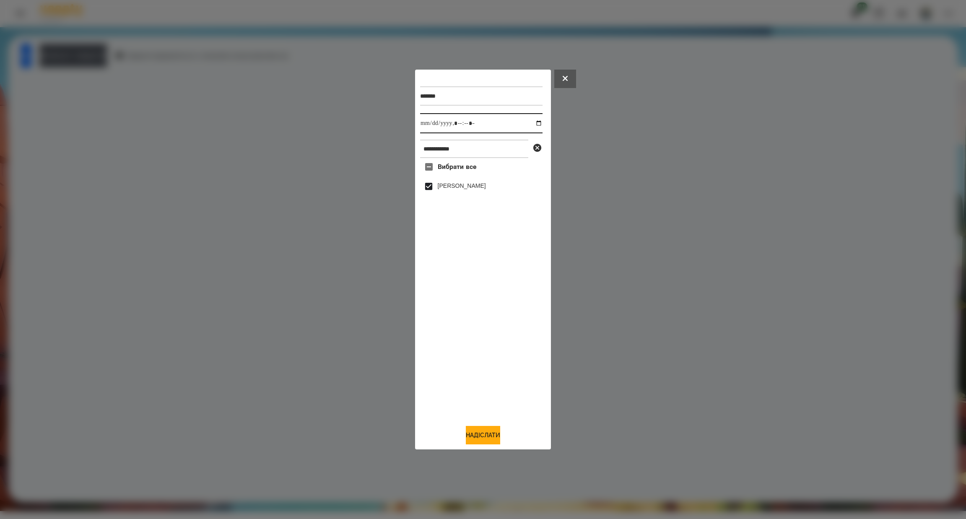
click at [535, 123] on input "datetime-local" at bounding box center [481, 123] width 122 height 20
type input "**********"
click at [481, 429] on button "Надіслати" at bounding box center [483, 435] width 34 height 18
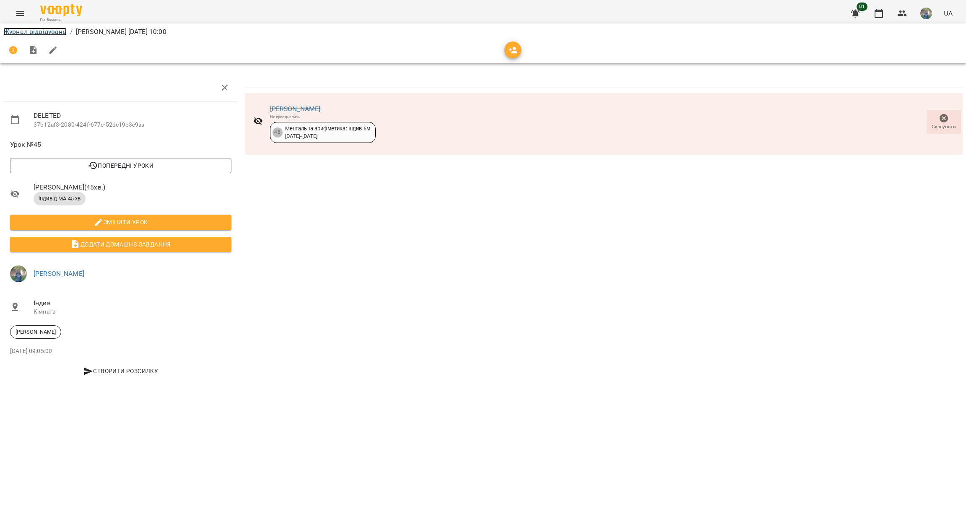
click at [52, 31] on link "Журнал відвідувань" at bounding box center [34, 32] width 63 height 8
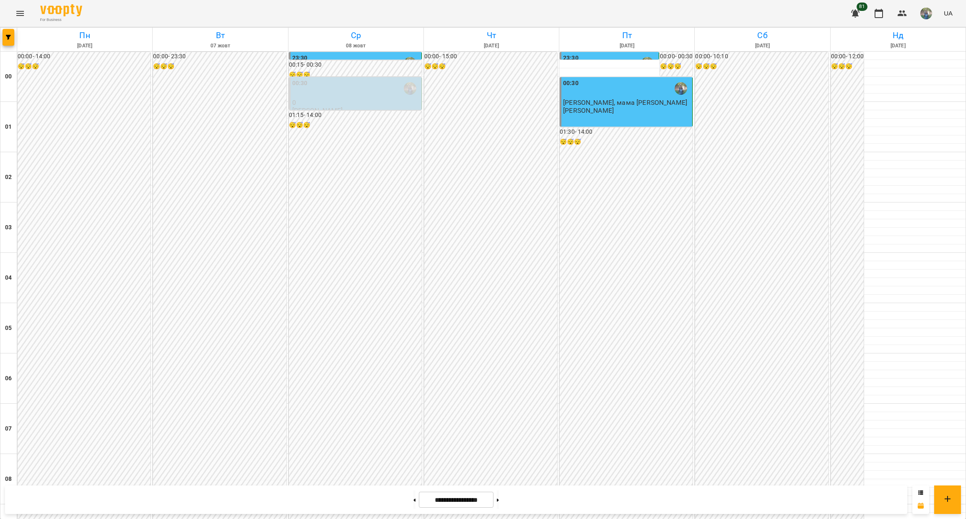
scroll to position [463, 0]
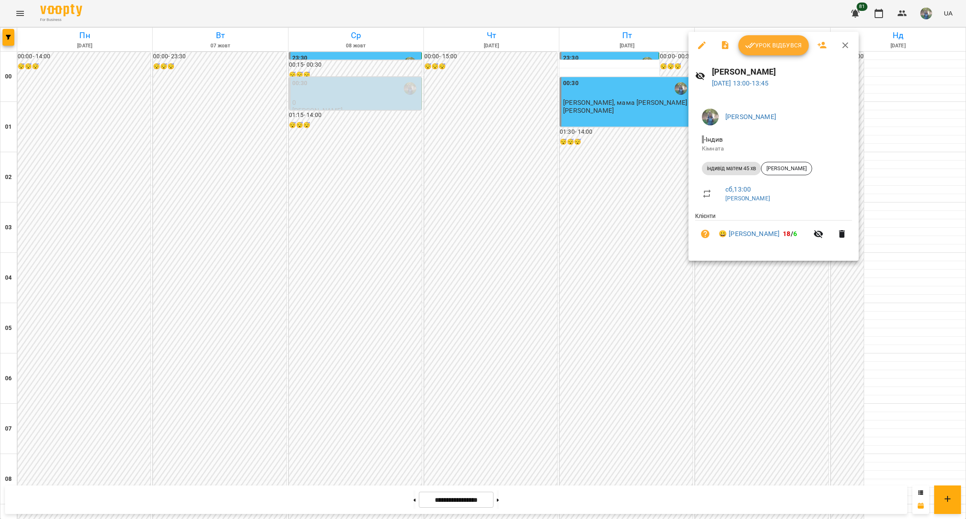
click at [771, 50] on button "Урок відбувся" at bounding box center [773, 45] width 70 height 20
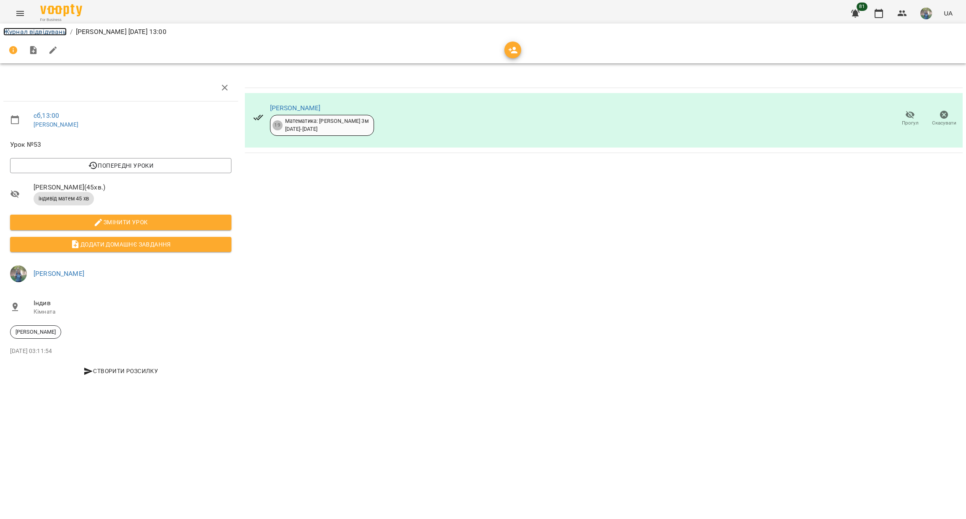
click at [39, 28] on link "Журнал відвідувань" at bounding box center [34, 32] width 63 height 8
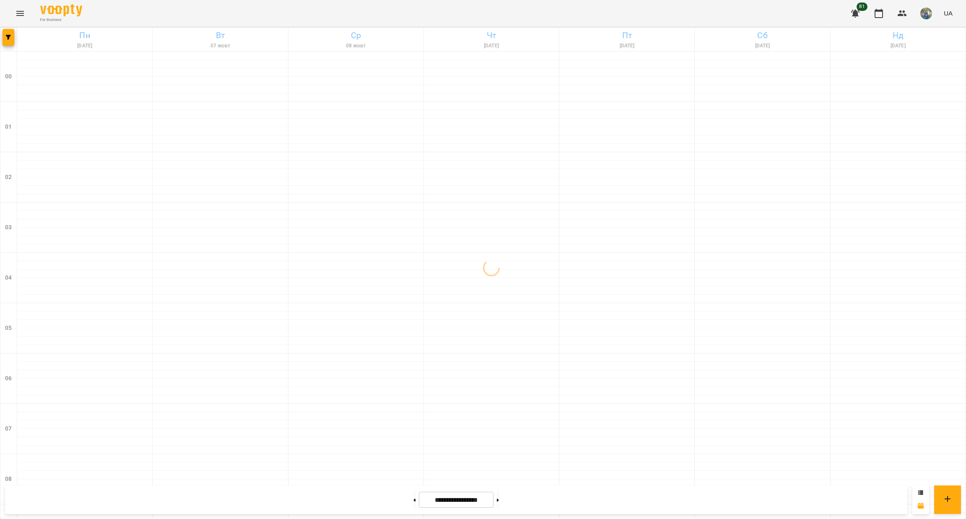
scroll to position [778, 0]
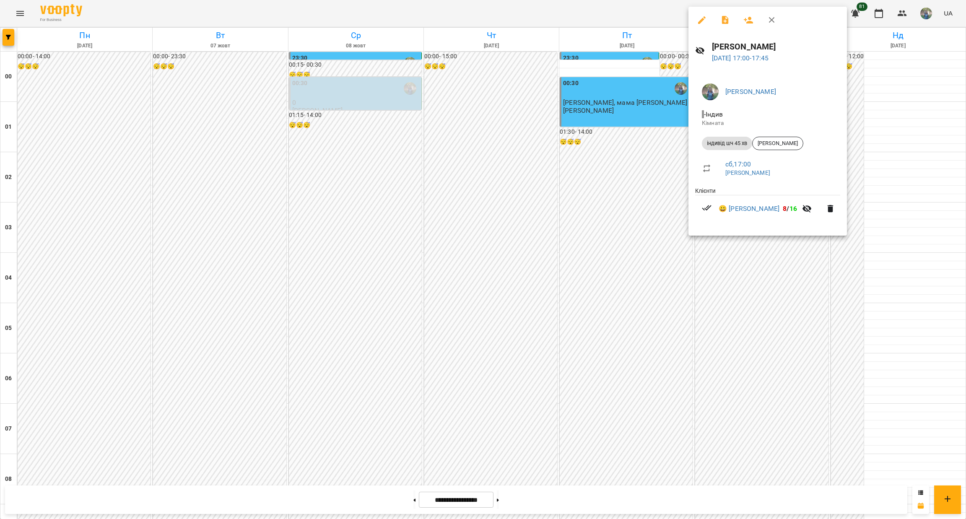
click at [767, 362] on div at bounding box center [483, 259] width 966 height 519
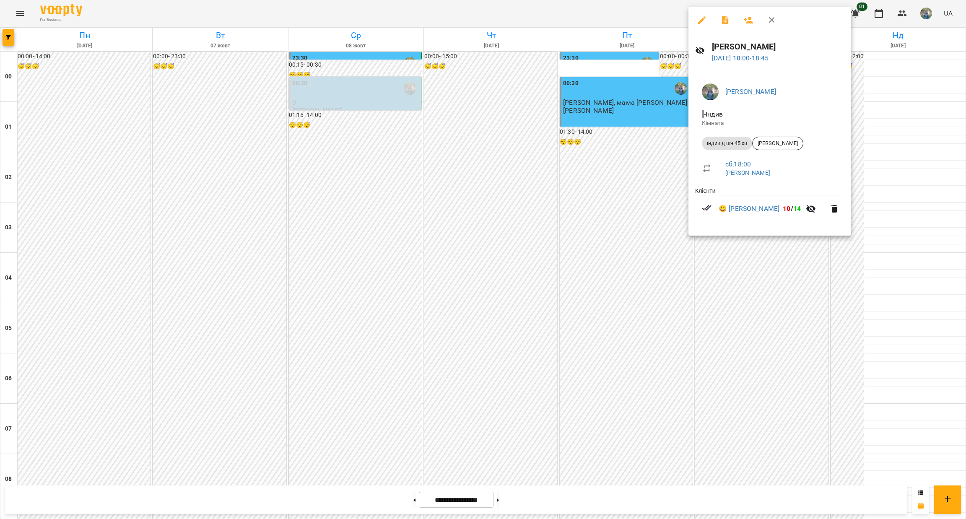
click at [756, 353] on div at bounding box center [483, 259] width 966 height 519
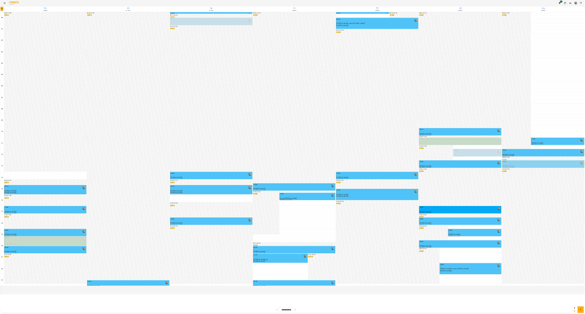
scroll to position [0, 0]
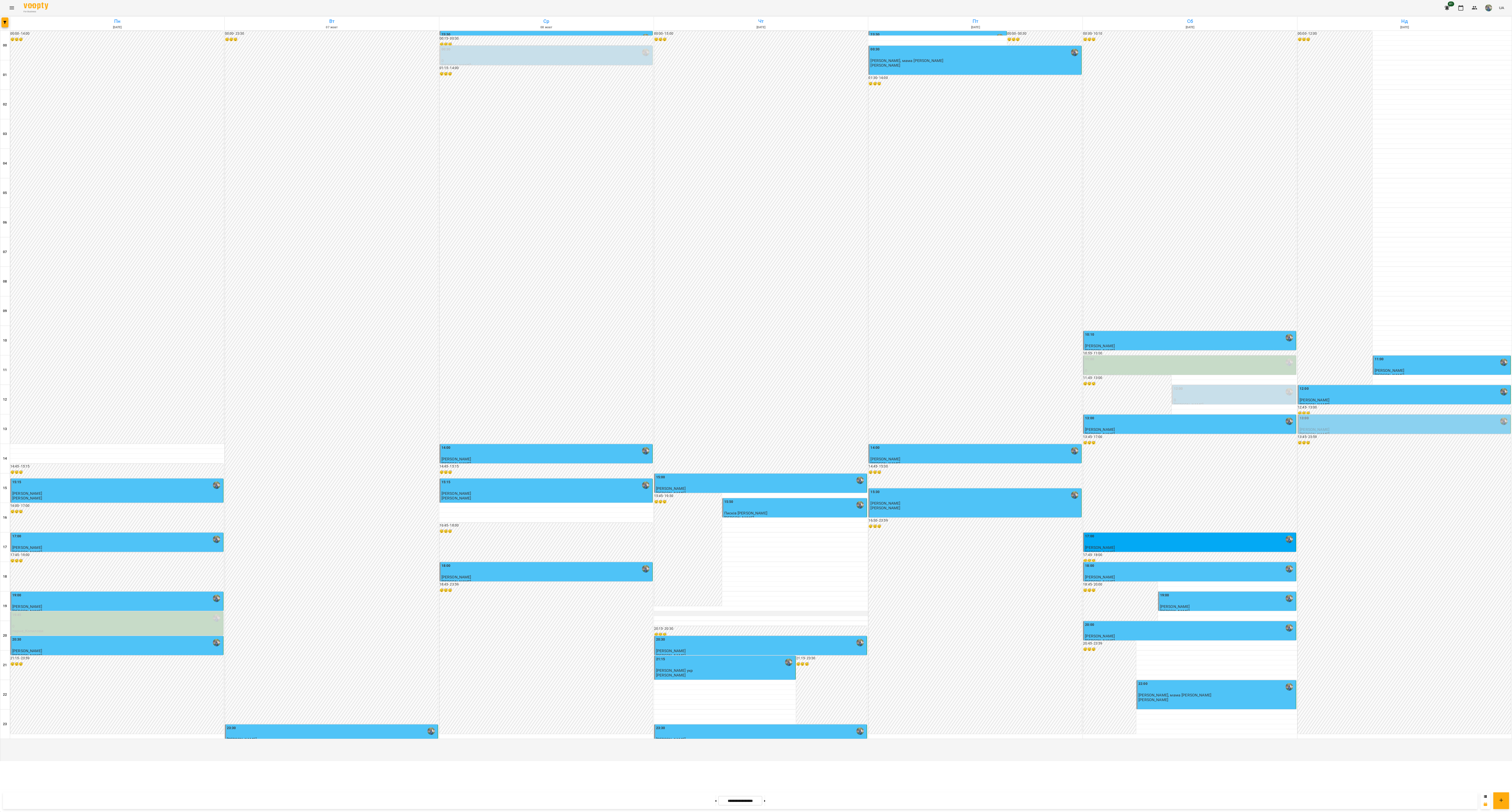
click at [567, 304] on div at bounding box center [761, 614] width 214 height 5
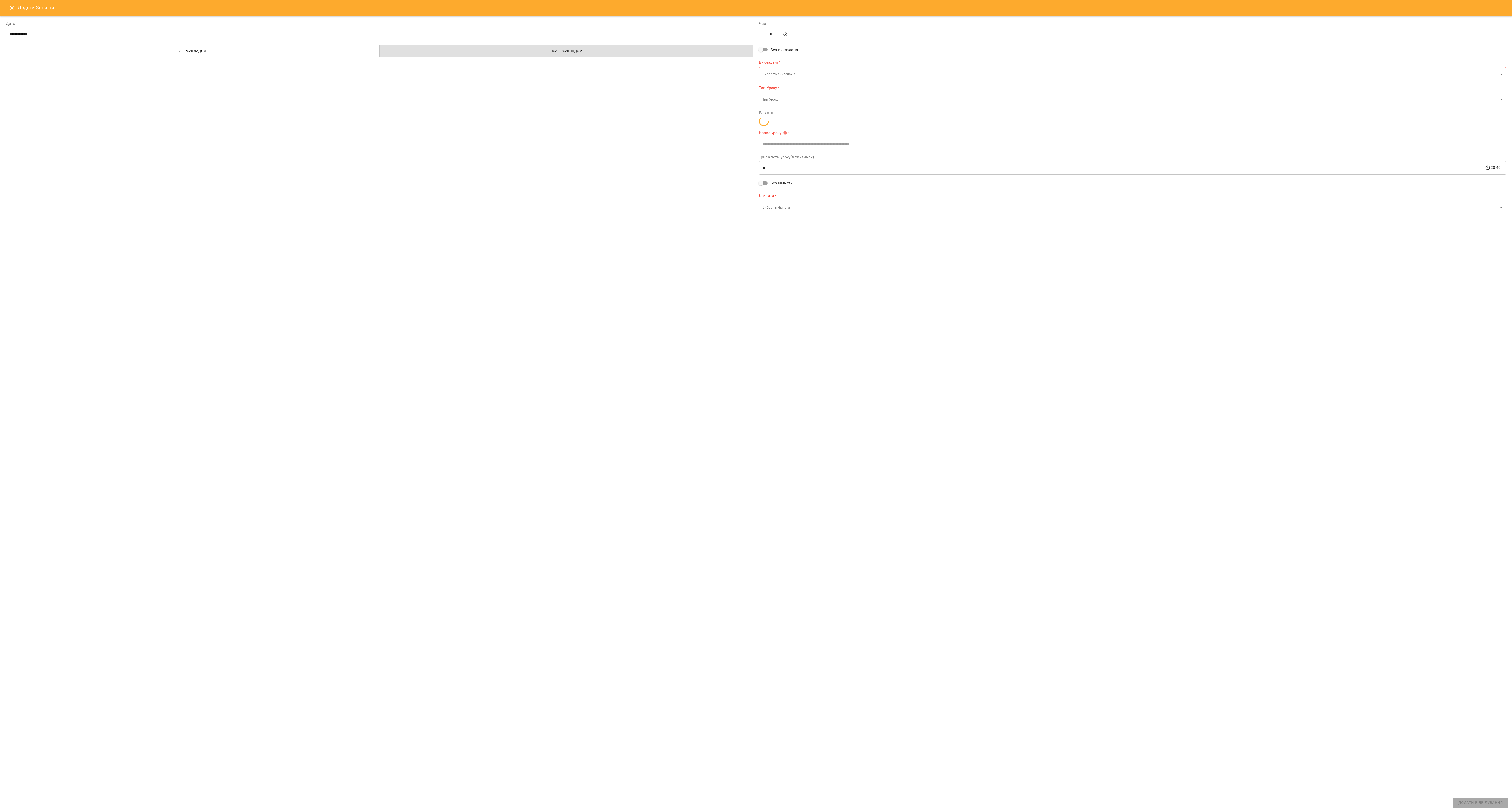
type input "**********"
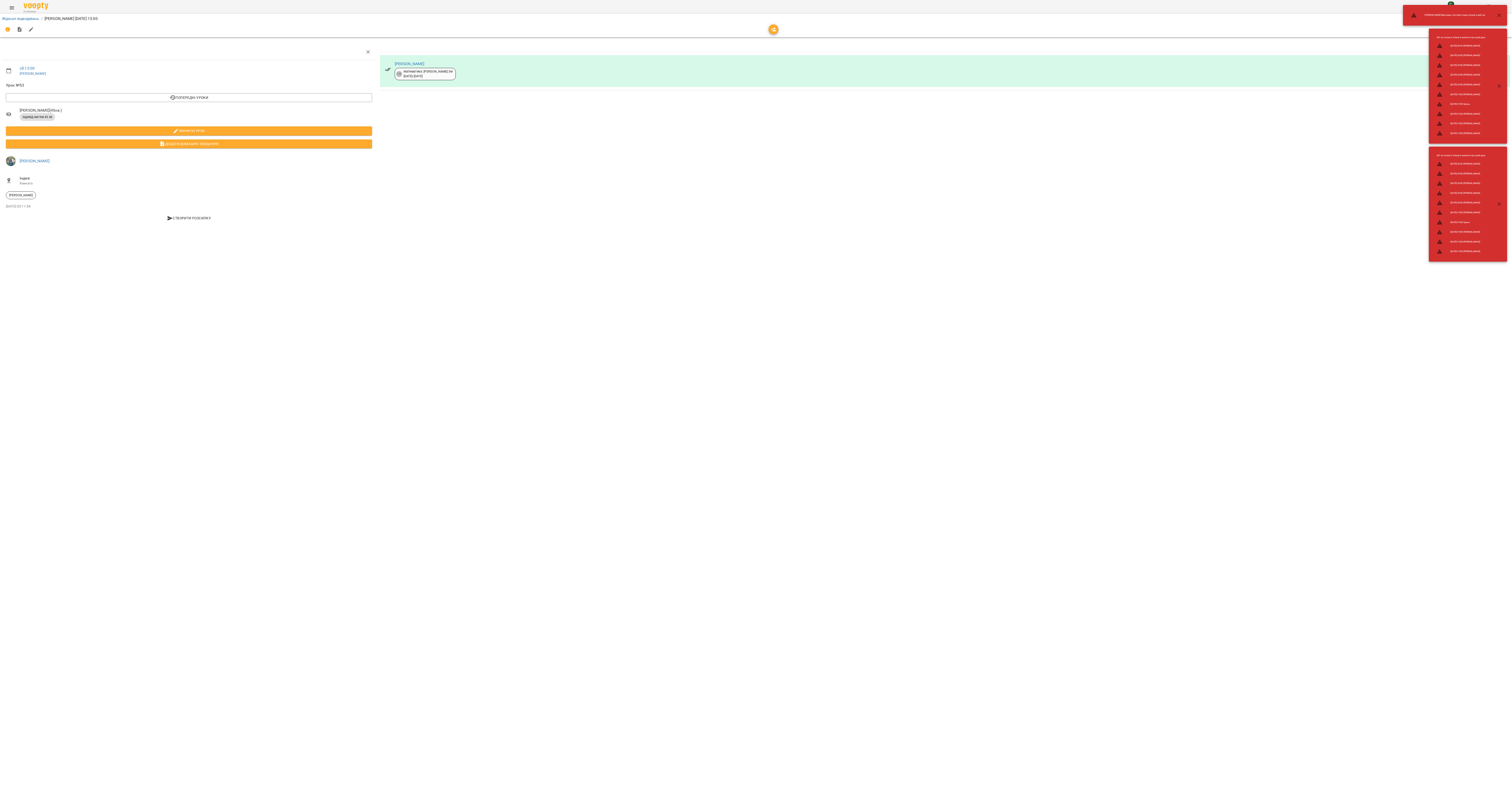
click at [12, 0] on div "For Business 81 UA" at bounding box center [756, 8] width 1512 height 16
click at [7, 16] on link "Журнал відвідувань" at bounding box center [20, 19] width 37 height 5
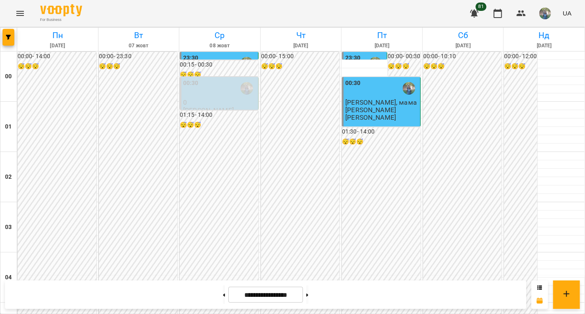
scroll to position [914, 0]
